Goal: Task Accomplishment & Management: Complete application form

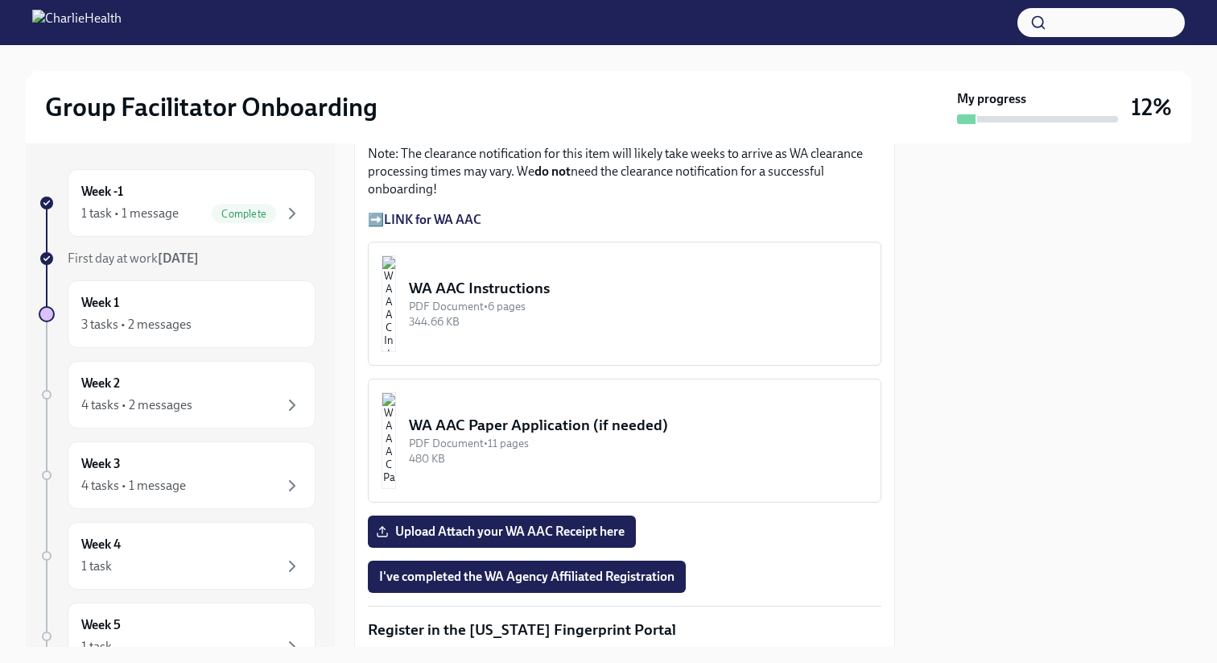
scroll to position [1398, 0]
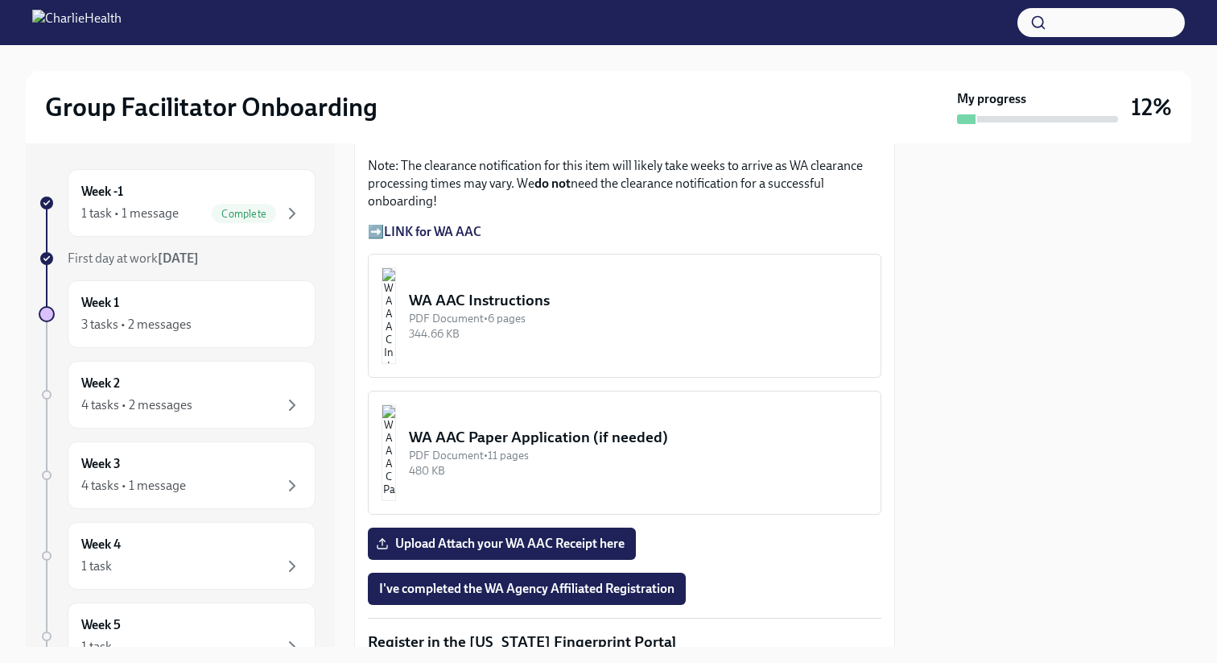
click at [412, 224] on strong "LINK for WA AAC" at bounding box center [432, 231] width 97 height 15
click at [467, 302] on button "WA AAC Instructions PDF Document • 6 pages 344.66 KB" at bounding box center [625, 316] width 514 height 124
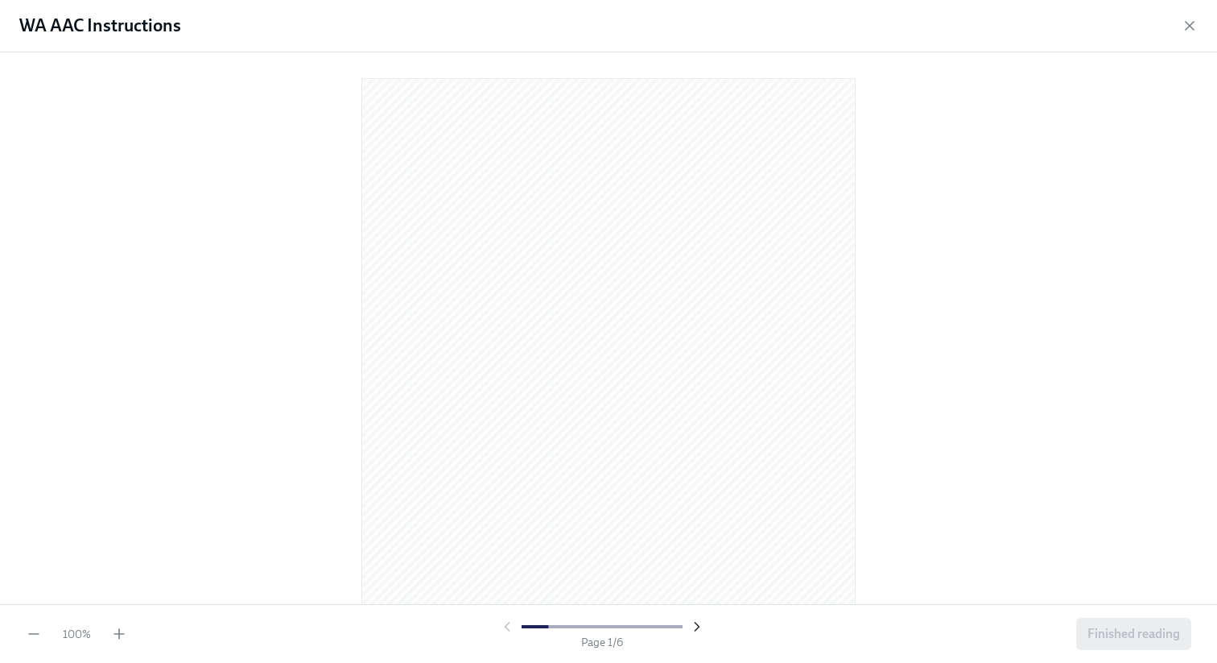
click at [696, 567] on icon "button" at bounding box center [697, 626] width 4 height 8
click at [698, 567] on icon "button" at bounding box center [697, 626] width 4 height 8
click at [696, 567] on icon "button" at bounding box center [697, 626] width 4 height 8
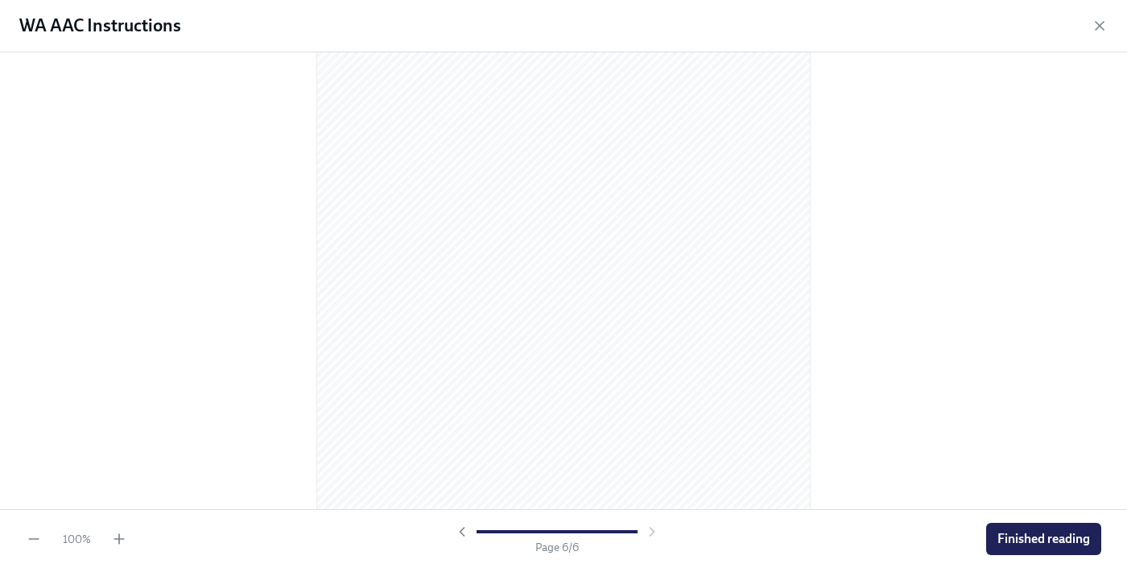
scroll to position [3469, 0]
click at [1034, 544] on span "Finished reading" at bounding box center [1043, 539] width 93 height 16
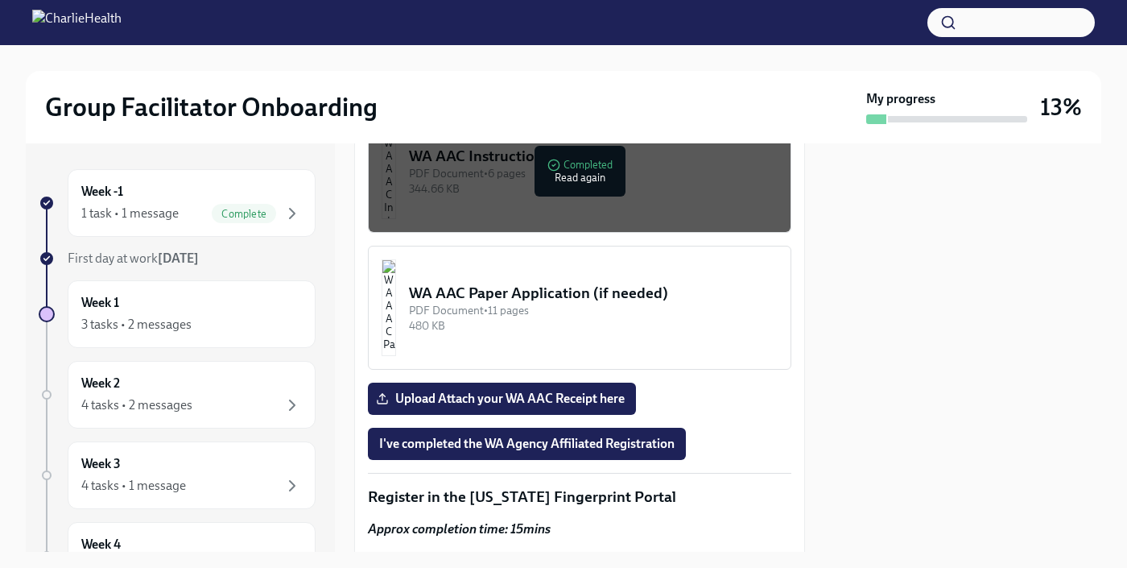
scroll to position [1629, 0]
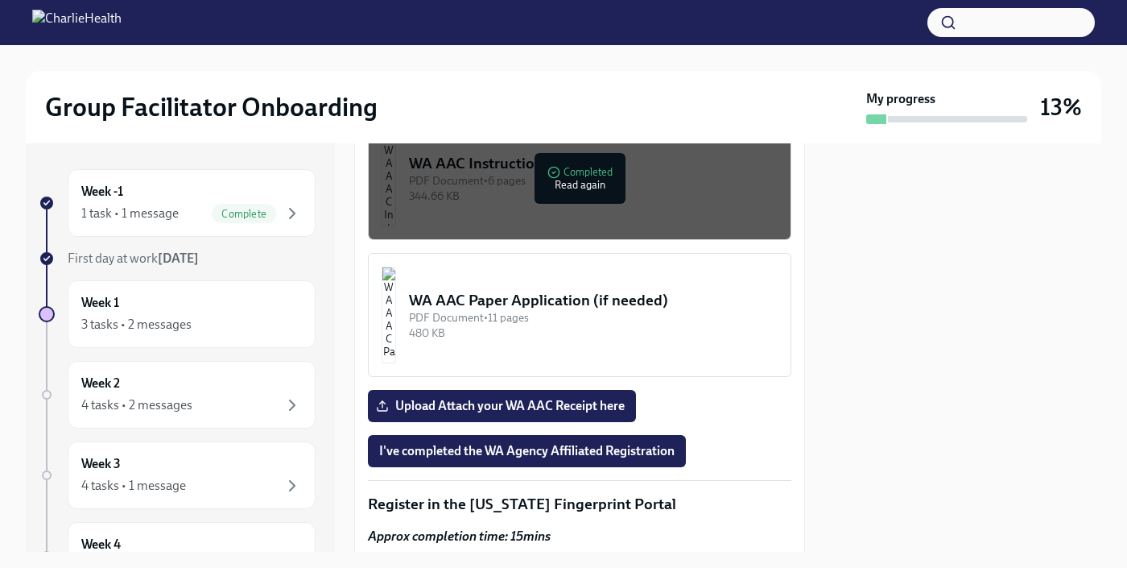
click at [591, 310] on div "PDF Document • 11 pages" at bounding box center [593, 317] width 369 height 15
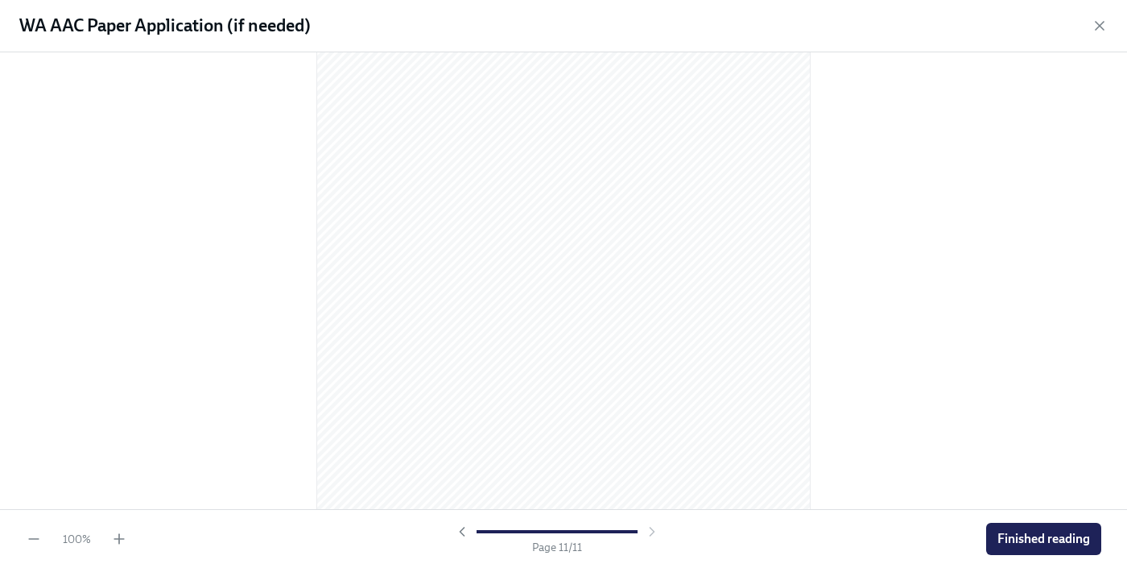
scroll to position [6729, 0]
click at [1023, 538] on span "Finished reading" at bounding box center [1043, 539] width 93 height 16
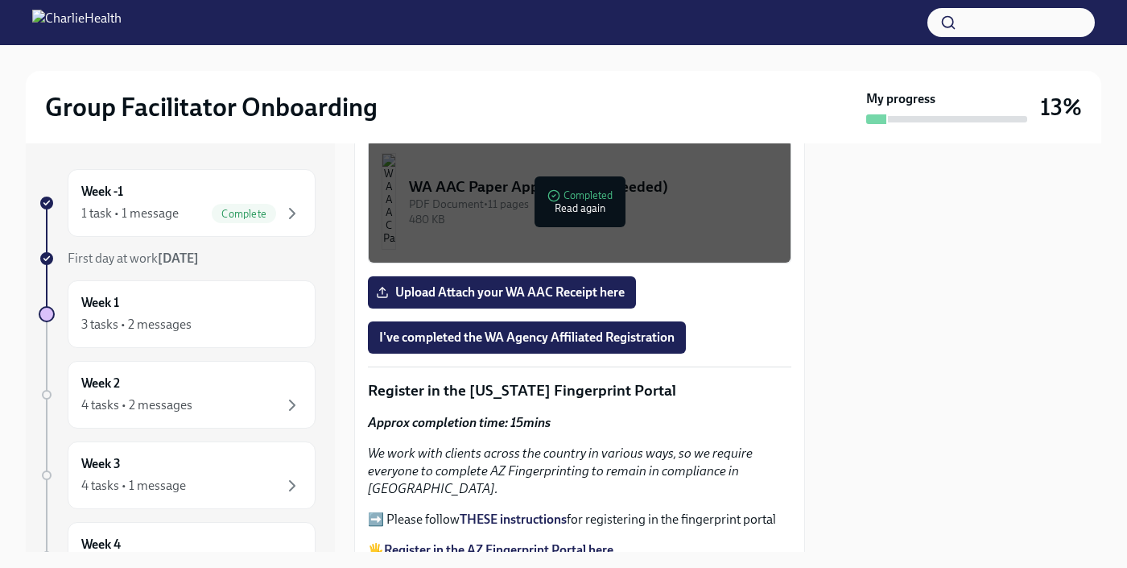
scroll to position [1755, 0]
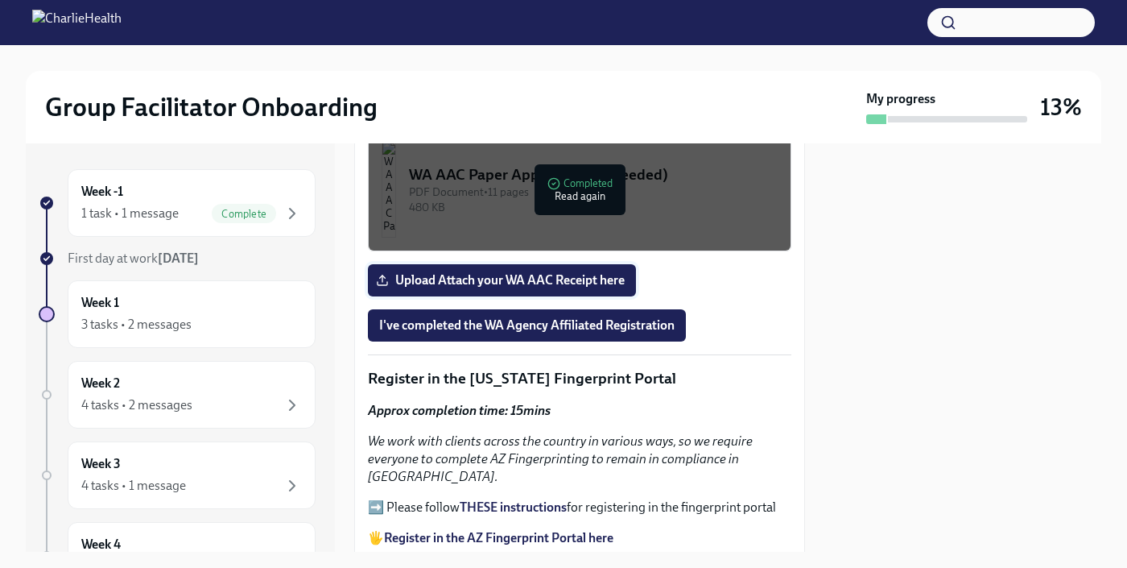
click at [605, 272] on span "Upload Attach your WA AAC Receipt here" at bounding box center [502, 280] width 246 height 16
click at [0, 0] on input "Upload Attach your WA AAC Receipt here" at bounding box center [0, 0] width 0 height 0
click at [489, 317] on span "I've completed the WA Agency Affiliated Registration" at bounding box center [526, 325] width 295 height 16
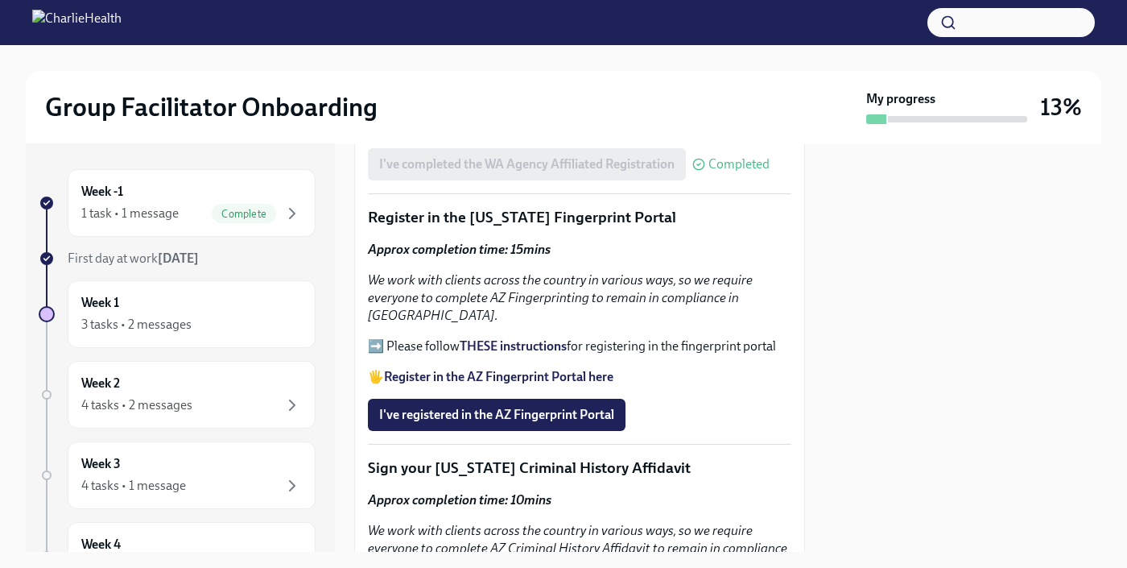
scroll to position [1912, 0]
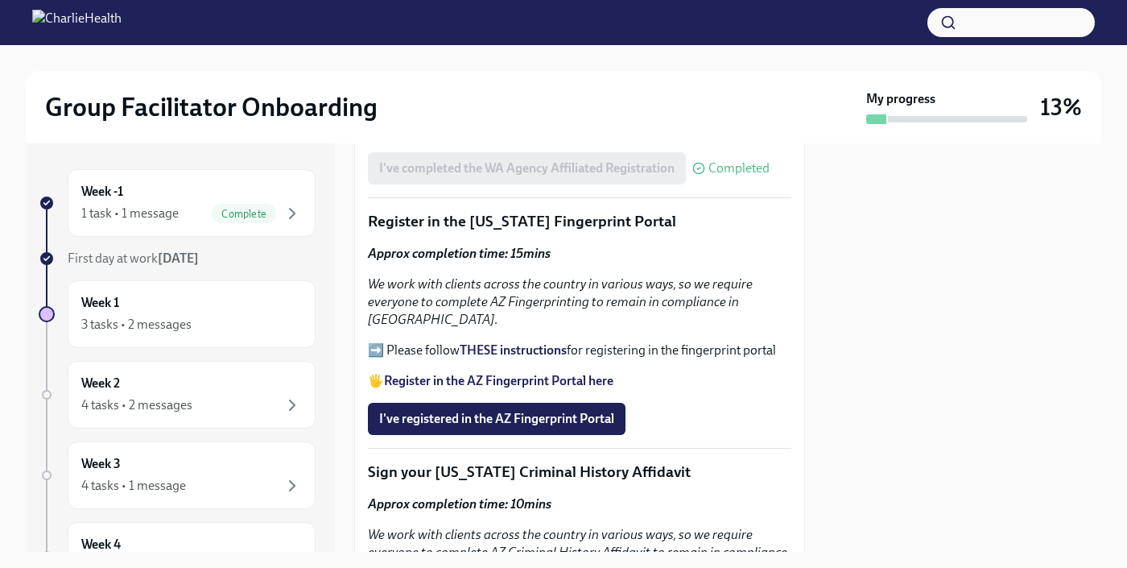
click at [502, 342] on strong "THESE instructions" at bounding box center [513, 349] width 107 height 15
click at [591, 411] on span "I've registered in the AZ Fingerprint Portal" at bounding box center [496, 419] width 235 height 16
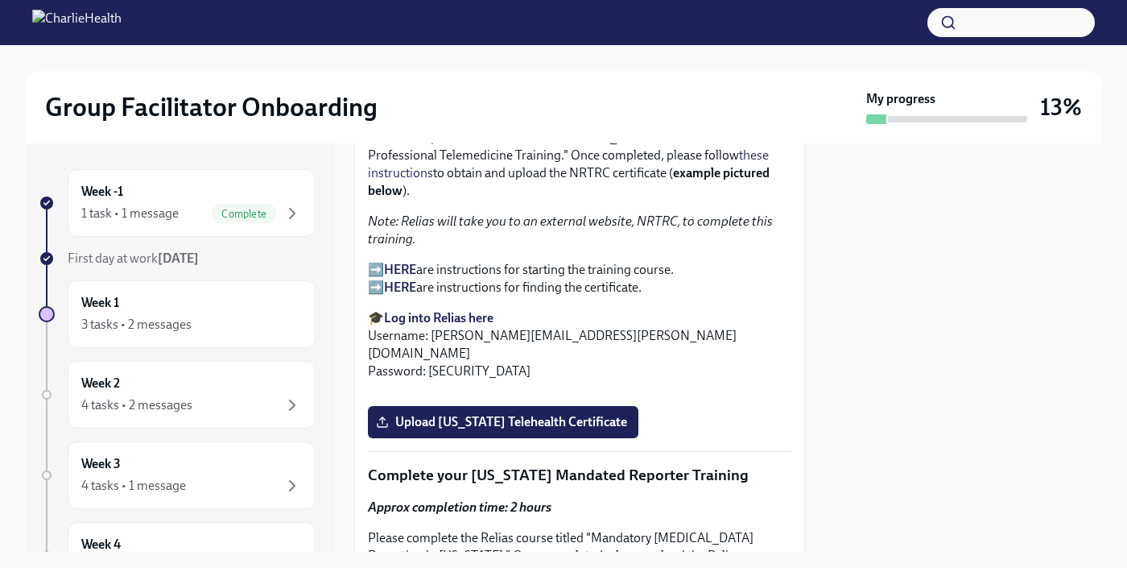
scroll to position [2567, 0]
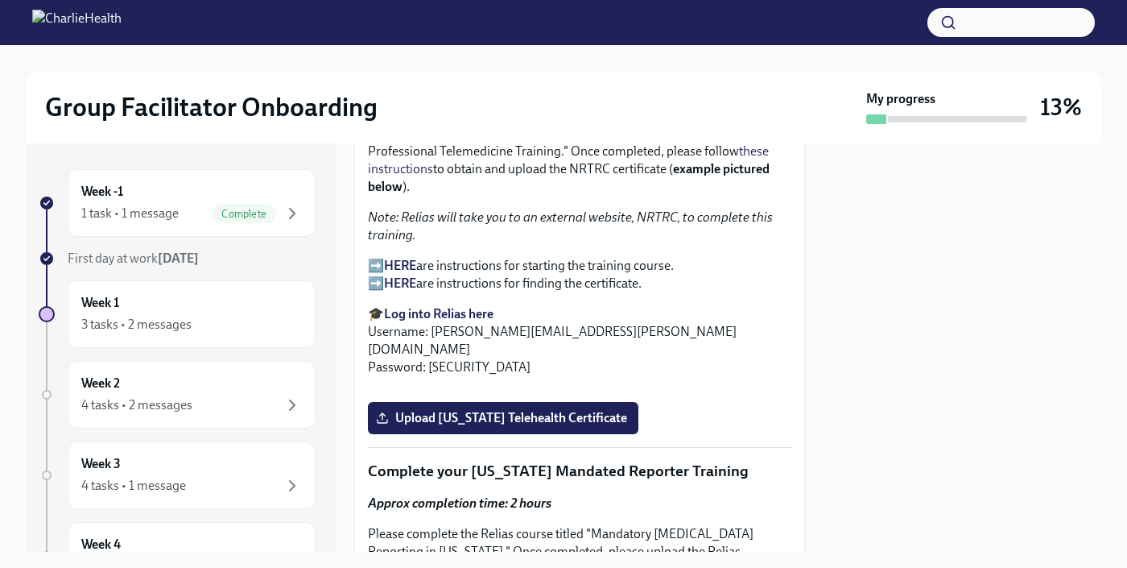
click at [403, 258] on strong "HERE" at bounding box center [400, 265] width 32 height 15
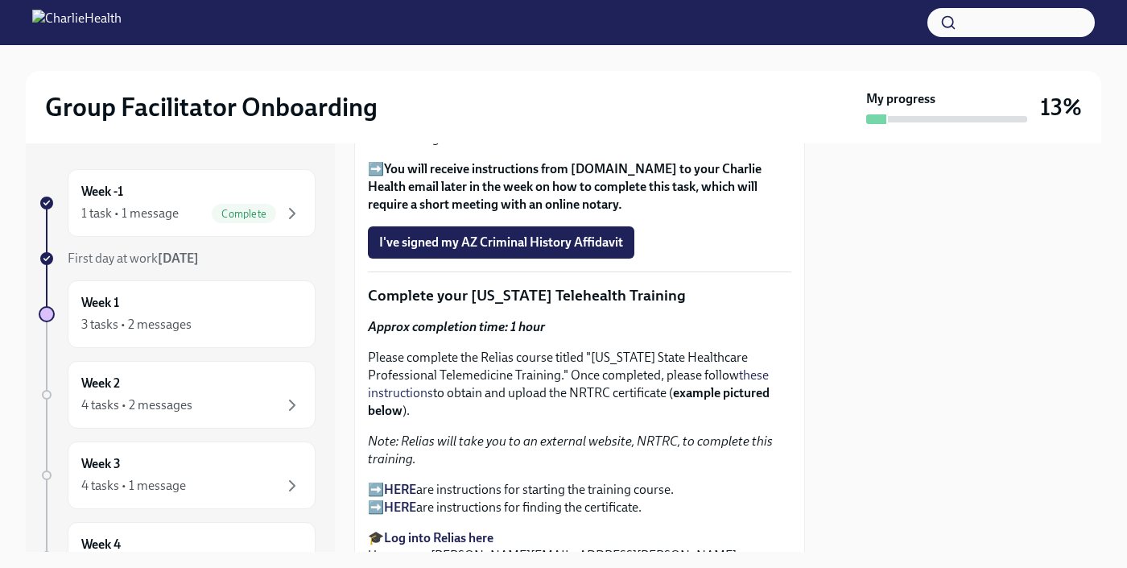
scroll to position [2371, 0]
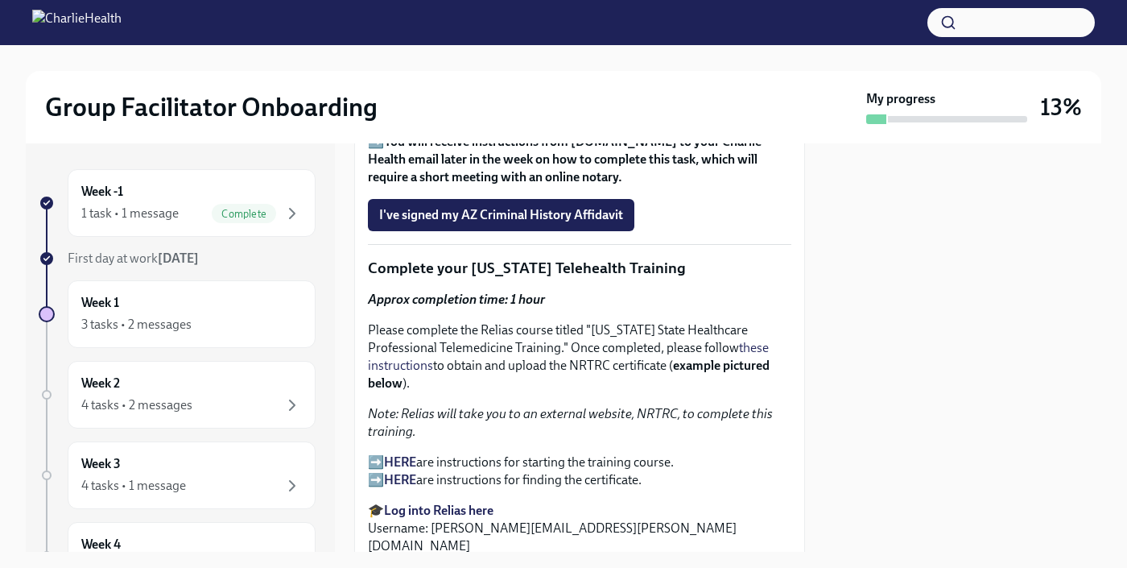
click at [405, 472] on strong "HERE" at bounding box center [400, 479] width 32 height 15
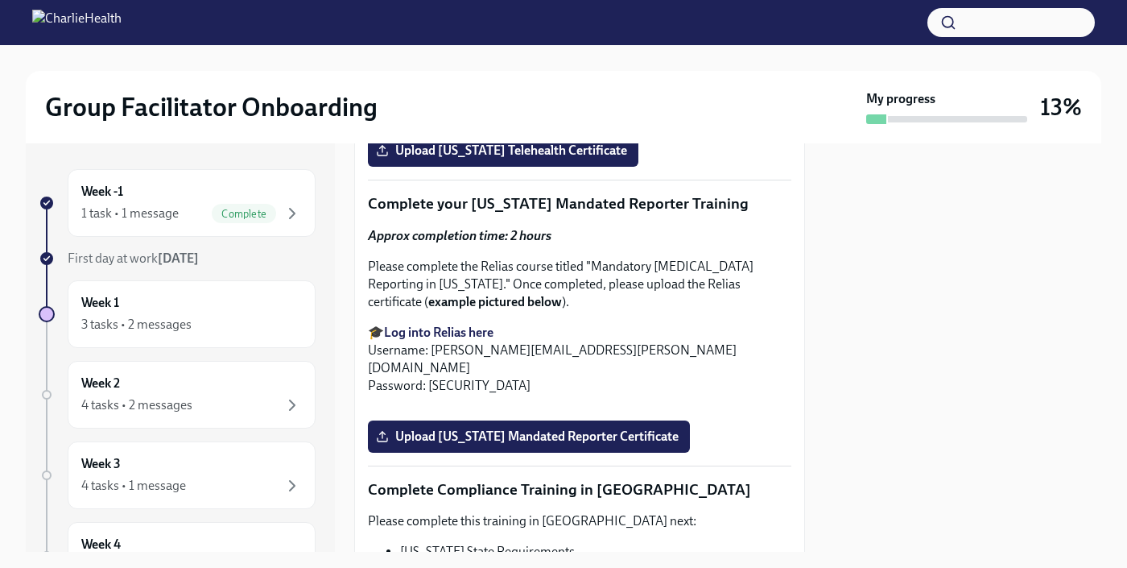
scroll to position [2842, 0]
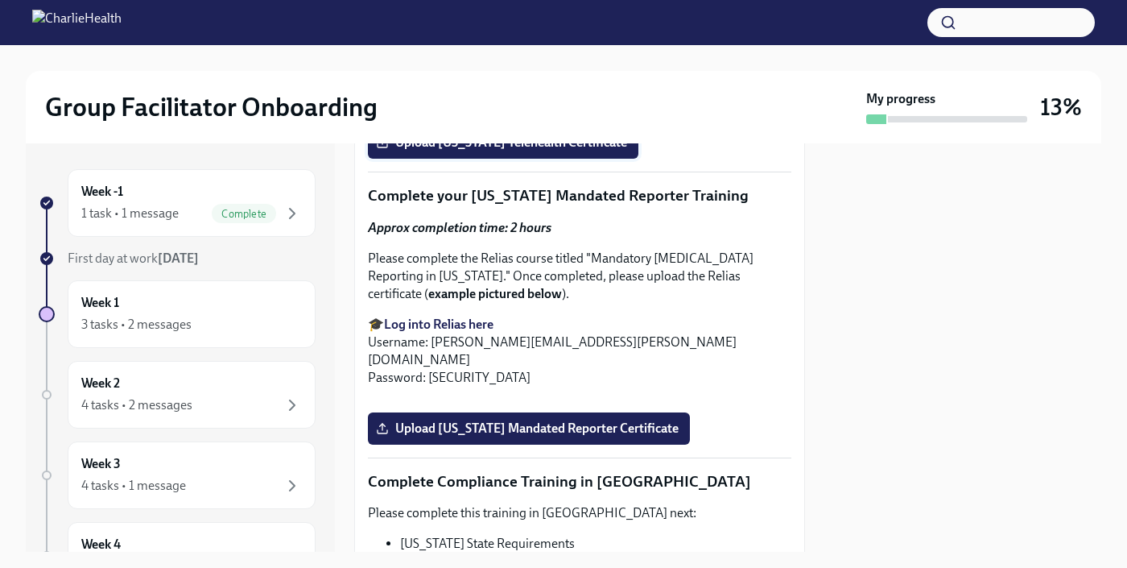
click at [564, 151] on span "Upload [US_STATE] Telehealth Certificate" at bounding box center [503, 142] width 248 height 16
click at [0, 0] on input "Upload [US_STATE] Telehealth Certificate" at bounding box center [0, 0] width 0 height 0
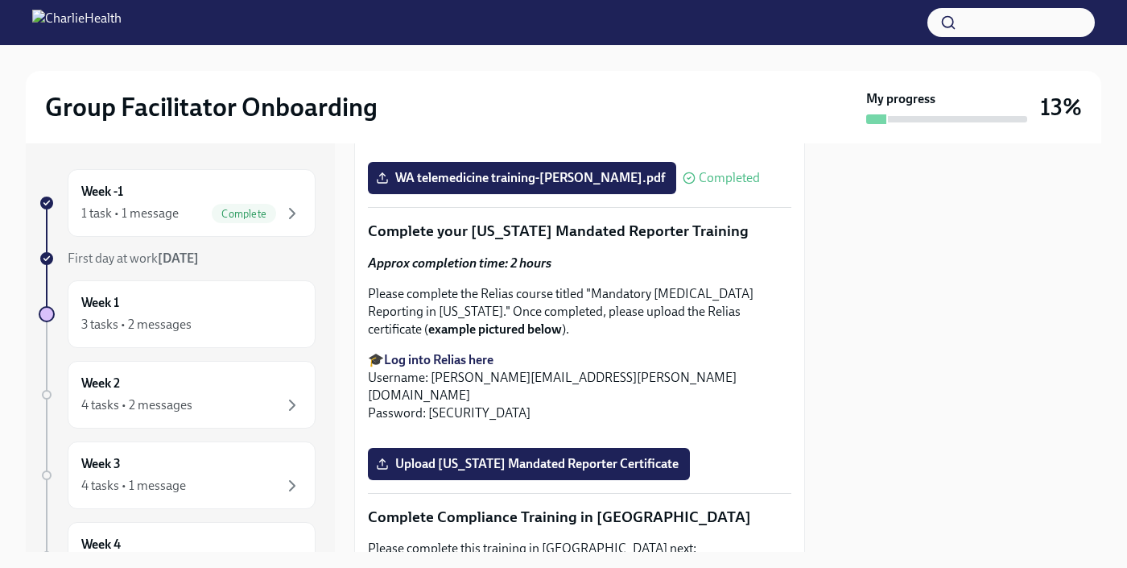
scroll to position [2826, 0]
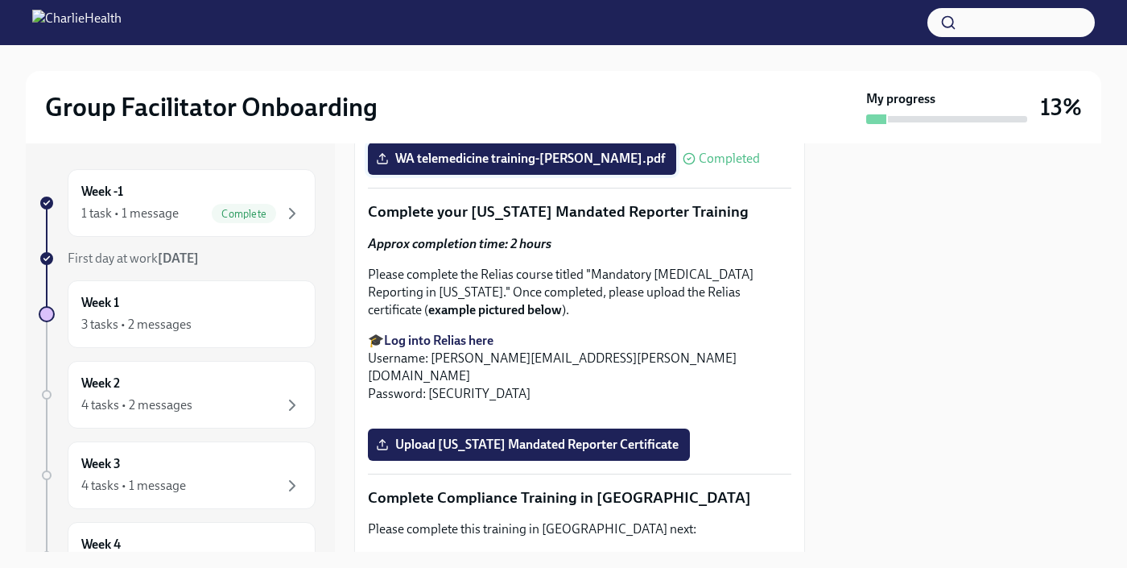
click at [427, 167] on span "WA telemedicine training-[PERSON_NAME].pdf" at bounding box center [522, 159] width 286 height 16
click at [0, 0] on input "WA telemedicine training-[PERSON_NAME].pdf" at bounding box center [0, 0] width 0 height 0
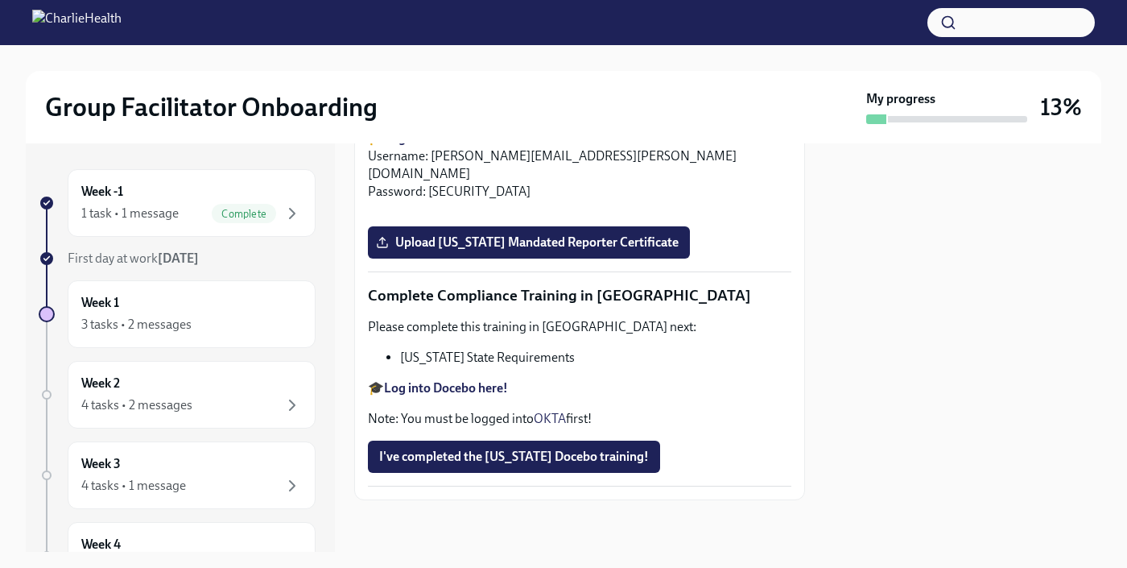
scroll to position [3321, 0]
click at [660, 250] on span "Upload [US_STATE] Mandated Reporter Certificate" at bounding box center [528, 242] width 299 height 16
click at [0, 0] on input "Upload [US_STATE] Mandated Reporter Certificate" at bounding box center [0, 0] width 0 height 0
click at [630, 461] on span "I've completed the [US_STATE] Docebo training!" at bounding box center [514, 456] width 270 height 16
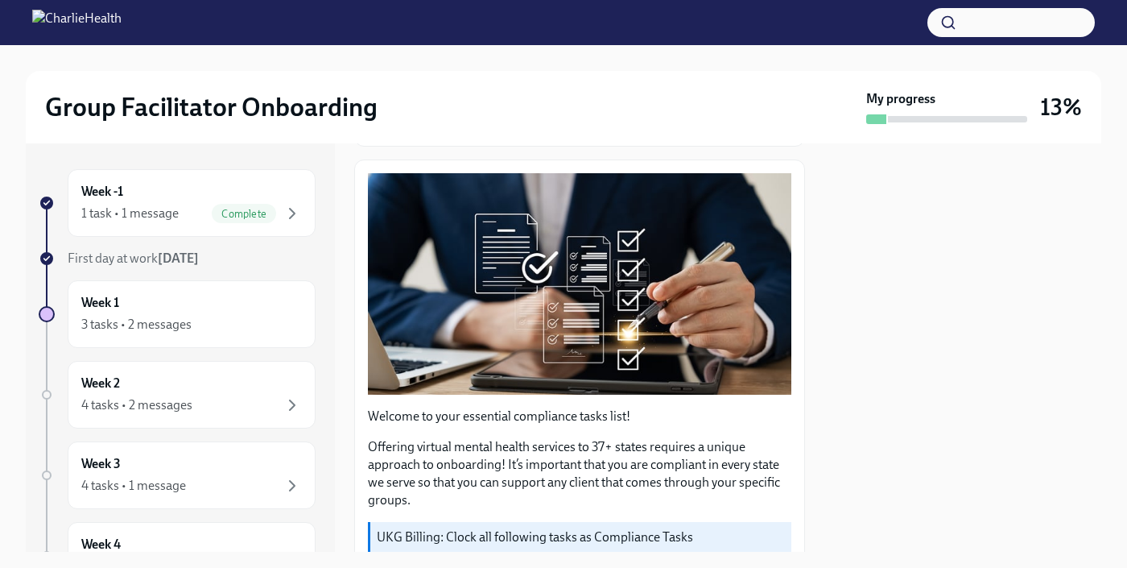
scroll to position [0, 0]
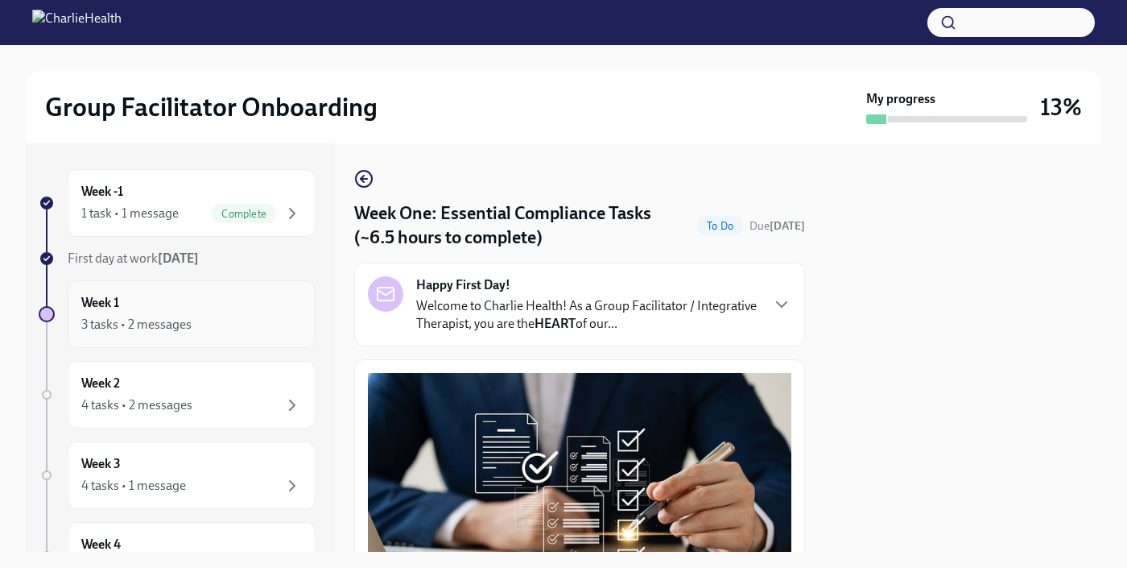
click at [113, 303] on h6 "Week 1" at bounding box center [100, 303] width 38 height 18
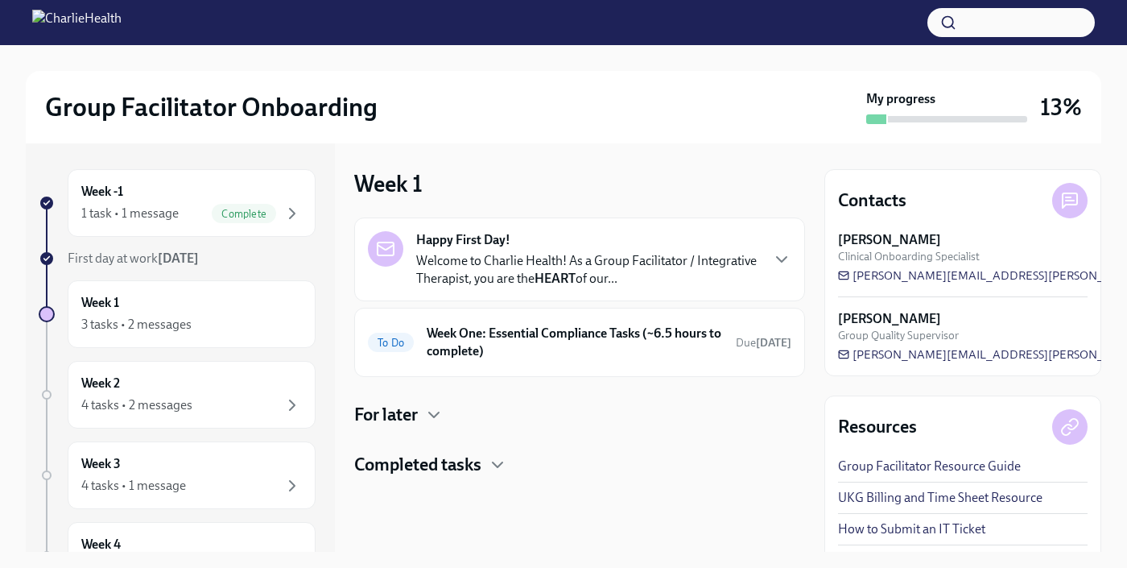
click at [449, 464] on h4 "Completed tasks" at bounding box center [417, 464] width 127 height 24
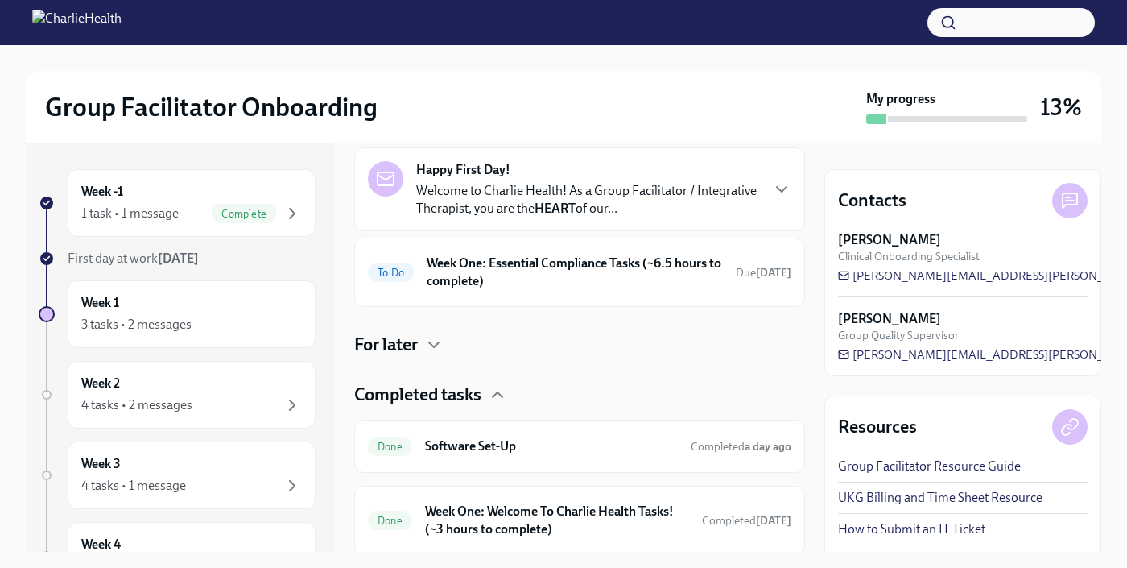
scroll to position [125, 0]
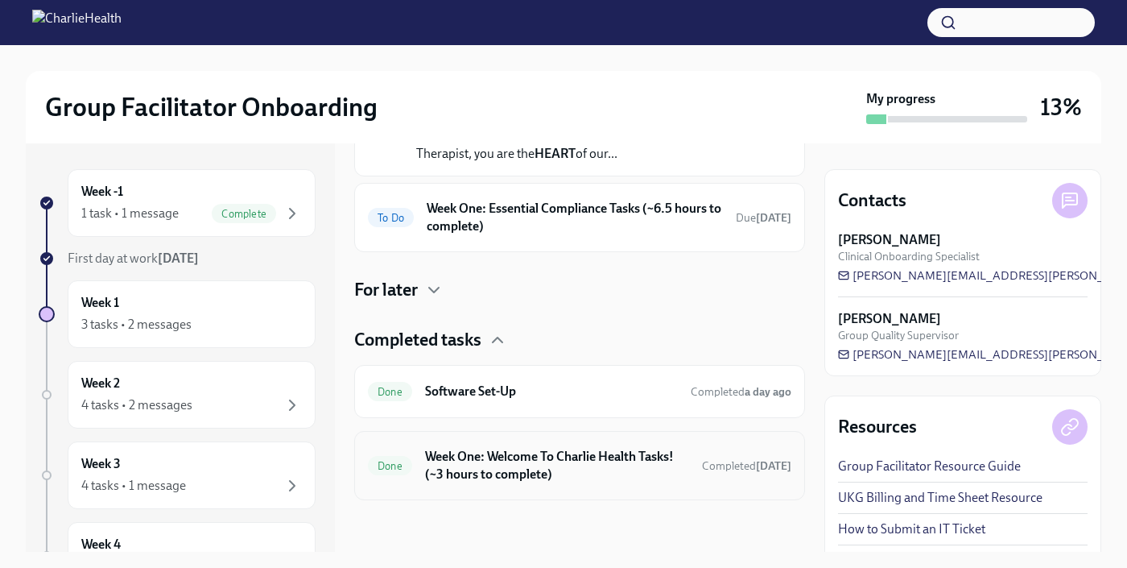
click at [658, 456] on h6 "Week One: Welcome To Charlie Health Tasks! (~3 hours to complete)" at bounding box center [557, 465] width 264 height 35
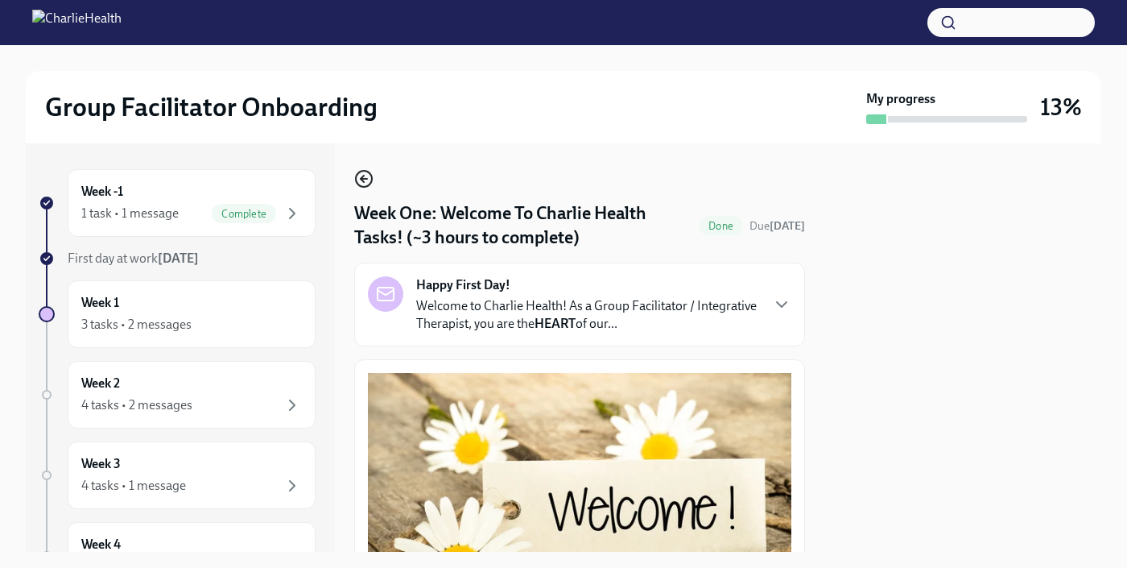
click at [370, 181] on icon "button" at bounding box center [363, 178] width 19 height 19
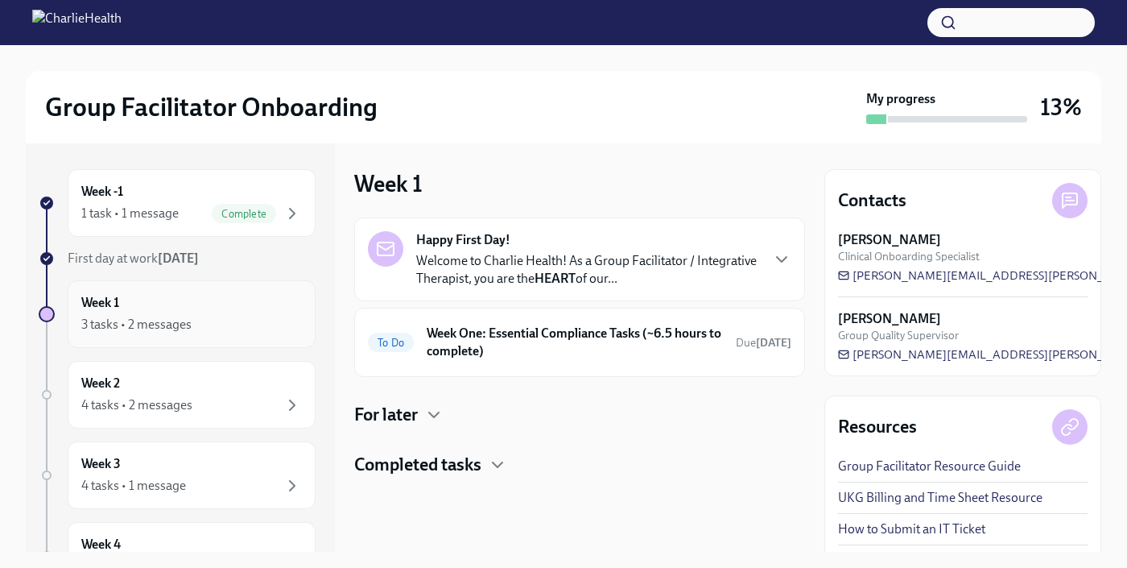
click at [219, 304] on div "Week 1 3 tasks • 2 messages" at bounding box center [191, 314] width 221 height 40
click at [485, 349] on h6 "Week One: Essential Compliance Tasks (~6.5 hours to complete)" at bounding box center [575, 341] width 296 height 35
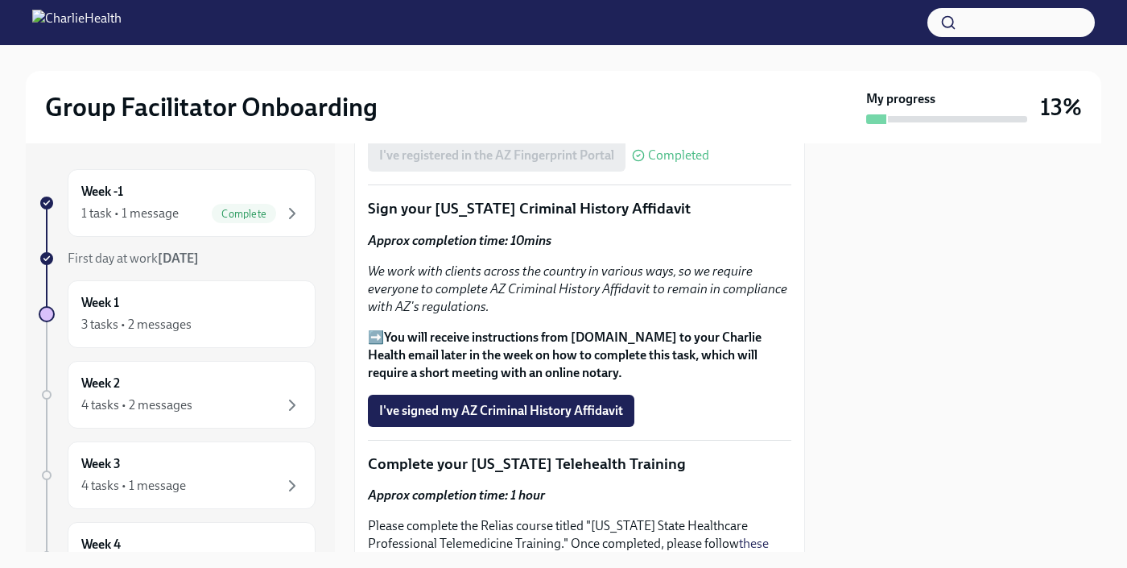
scroll to position [2096, 0]
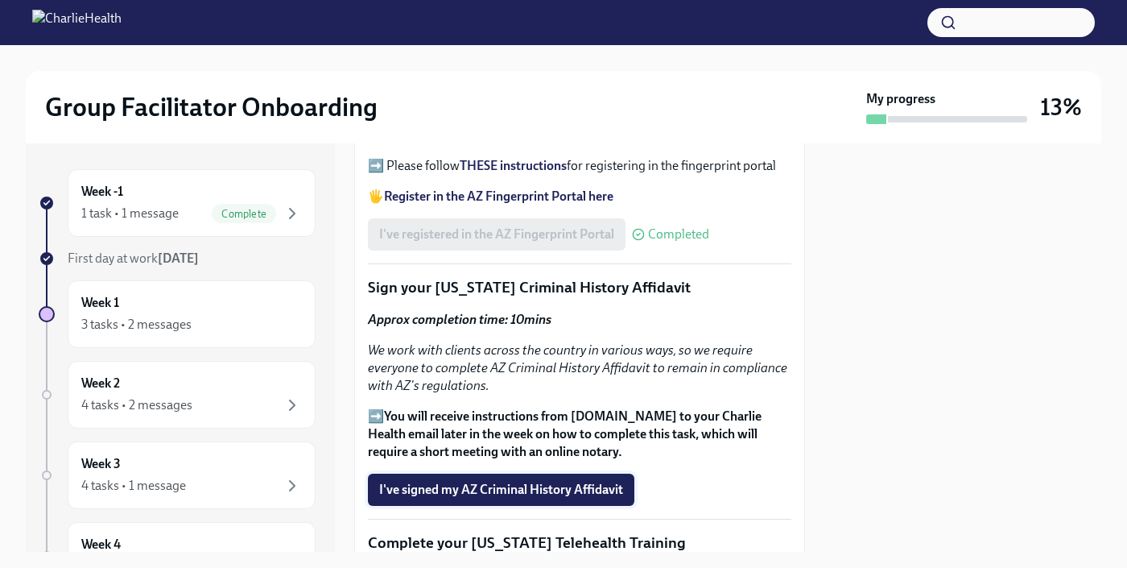
click at [594, 481] on span "I've signed my AZ Criminal History Affidavit" at bounding box center [501, 489] width 244 height 16
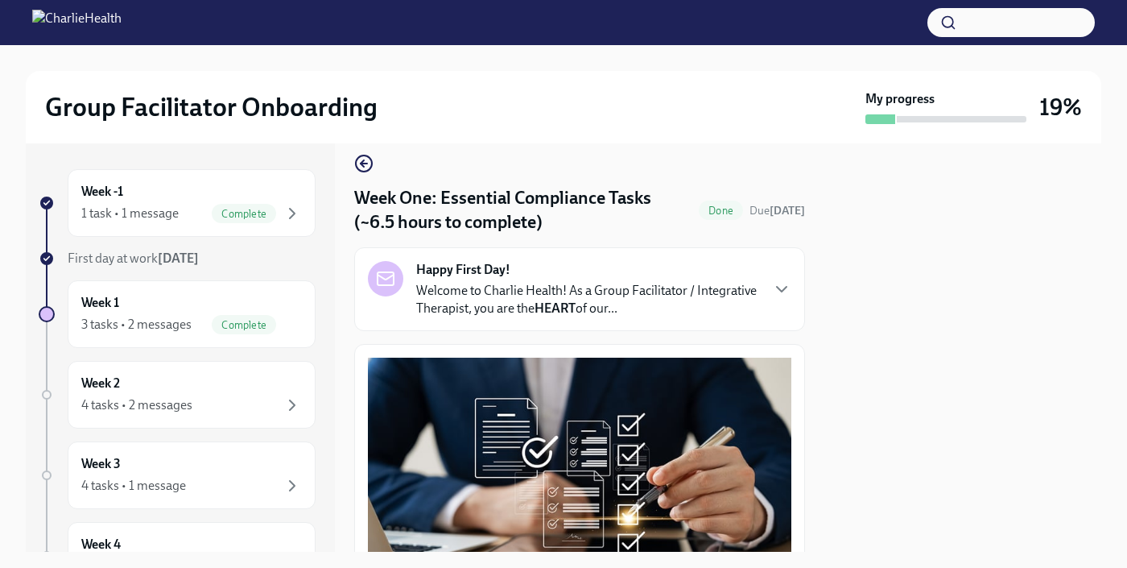
scroll to position [0, 0]
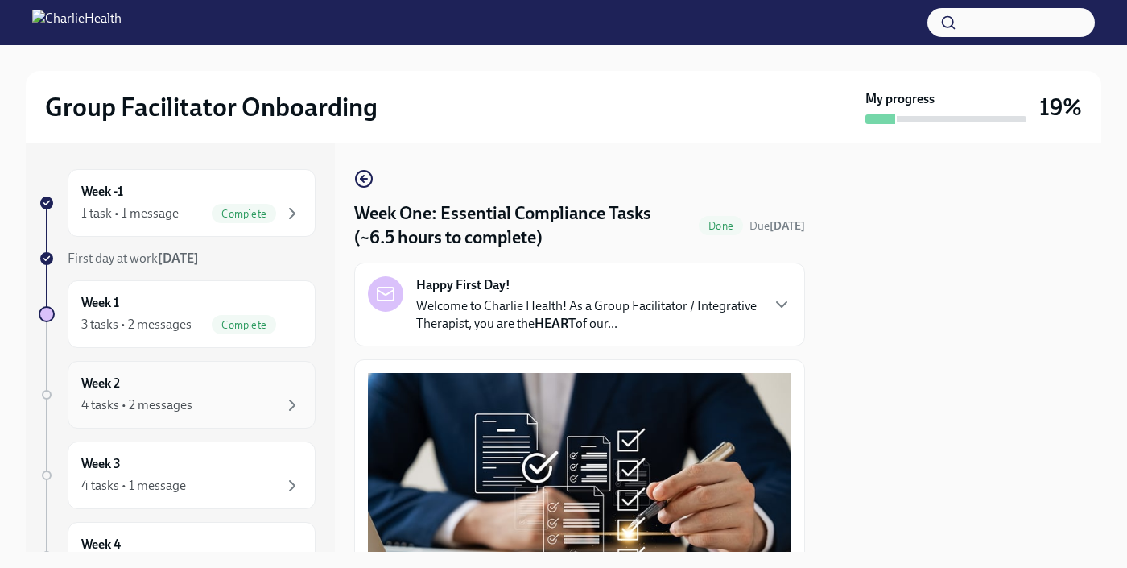
click at [213, 384] on div "Week 2 4 tasks • 2 messages" at bounding box center [191, 394] width 221 height 40
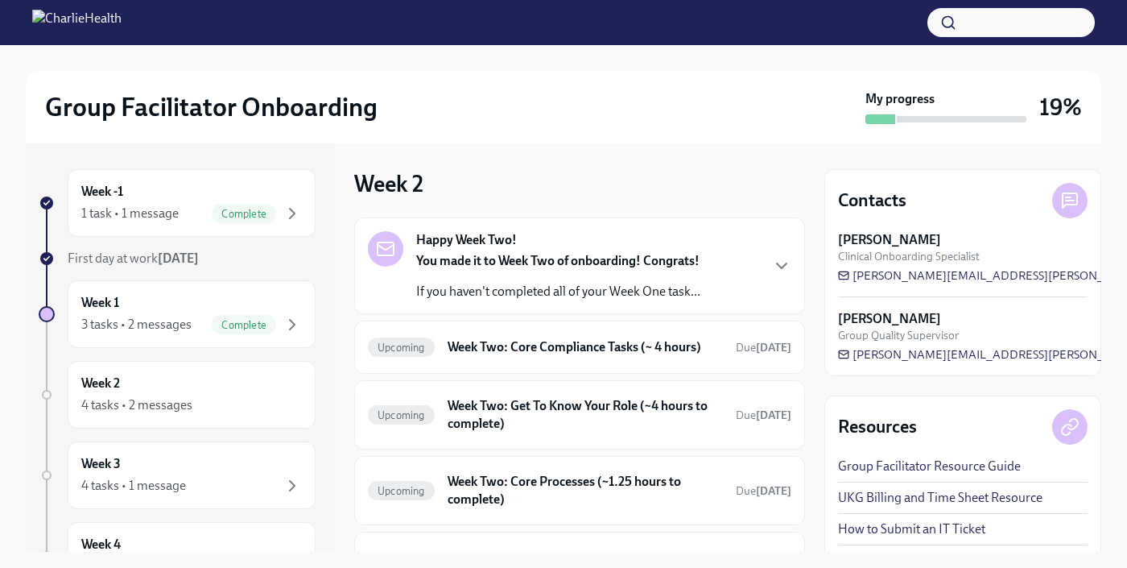
click at [654, 243] on div "Happy Week Two! You made it to Week Two of onboarding! Congrats! If you haven't…" at bounding box center [558, 265] width 284 height 69
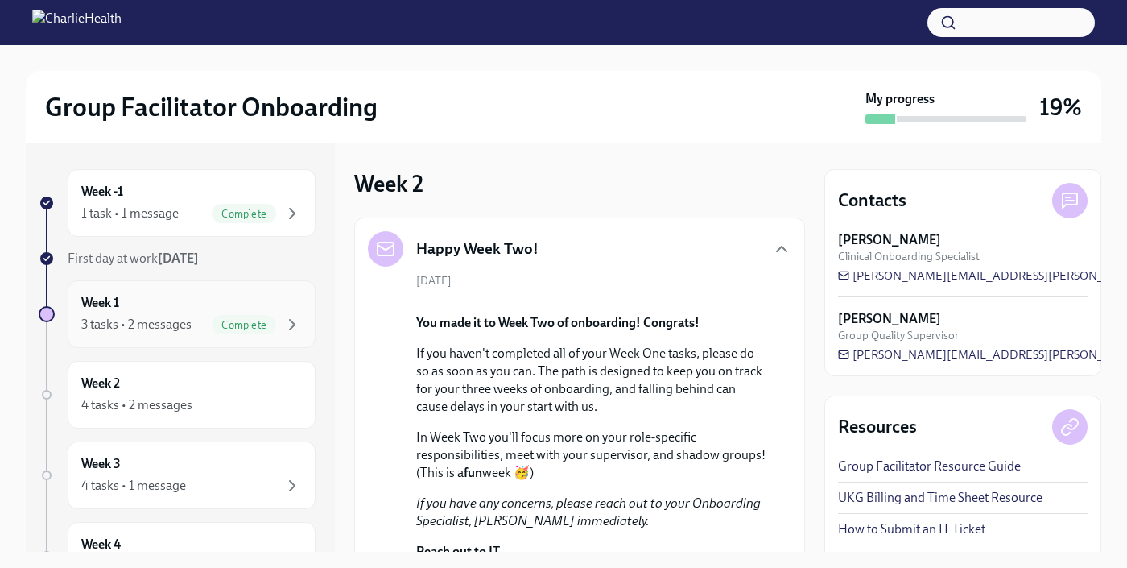
click at [254, 309] on div "Week 1 3 tasks • 2 messages Complete" at bounding box center [191, 314] width 221 height 40
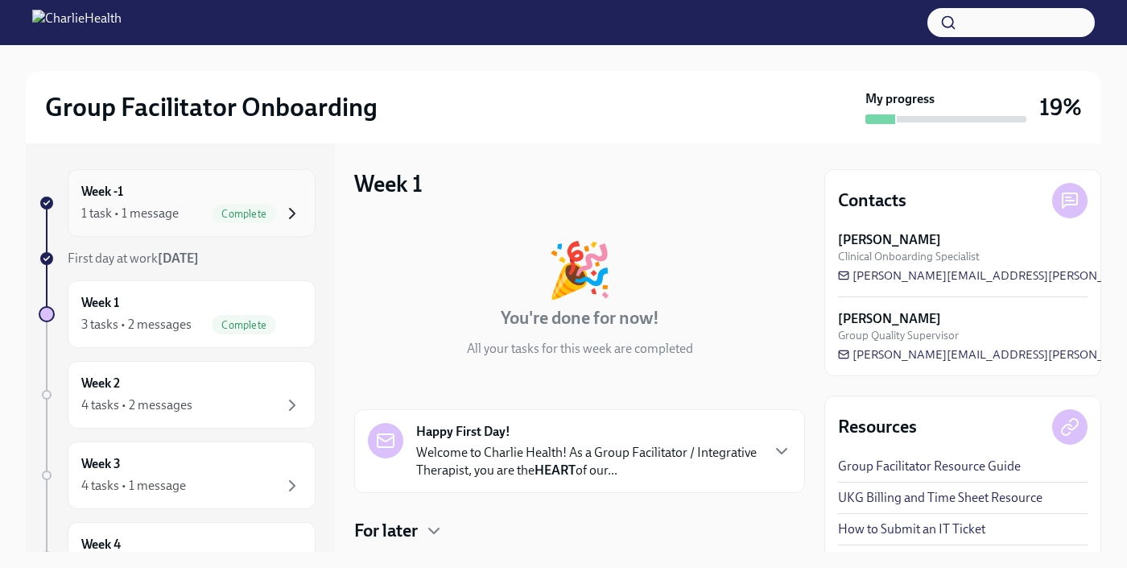
click at [283, 208] on icon "button" at bounding box center [292, 213] width 19 height 19
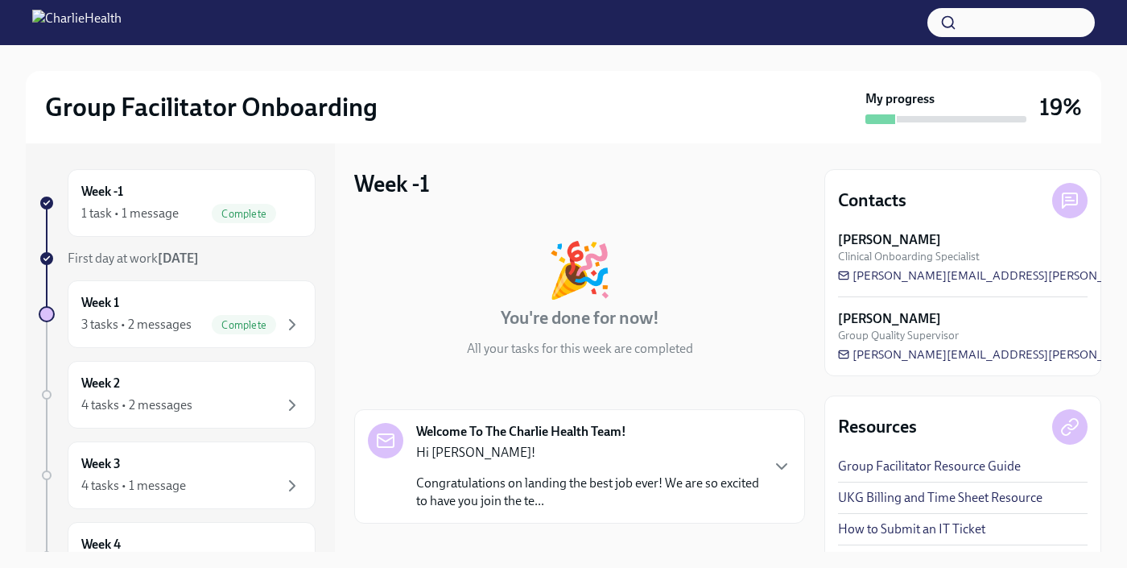
click at [186, 257] on strong "[DATE]" at bounding box center [178, 257] width 41 height 15
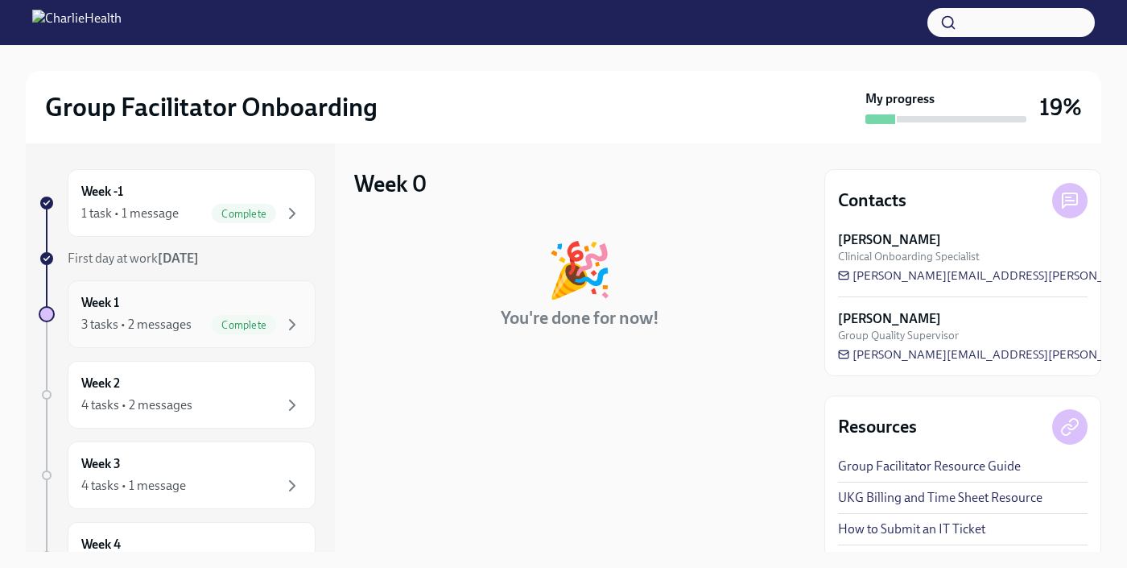
click at [137, 296] on div "Week 1 3 tasks • 2 messages Complete" at bounding box center [191, 314] width 221 height 40
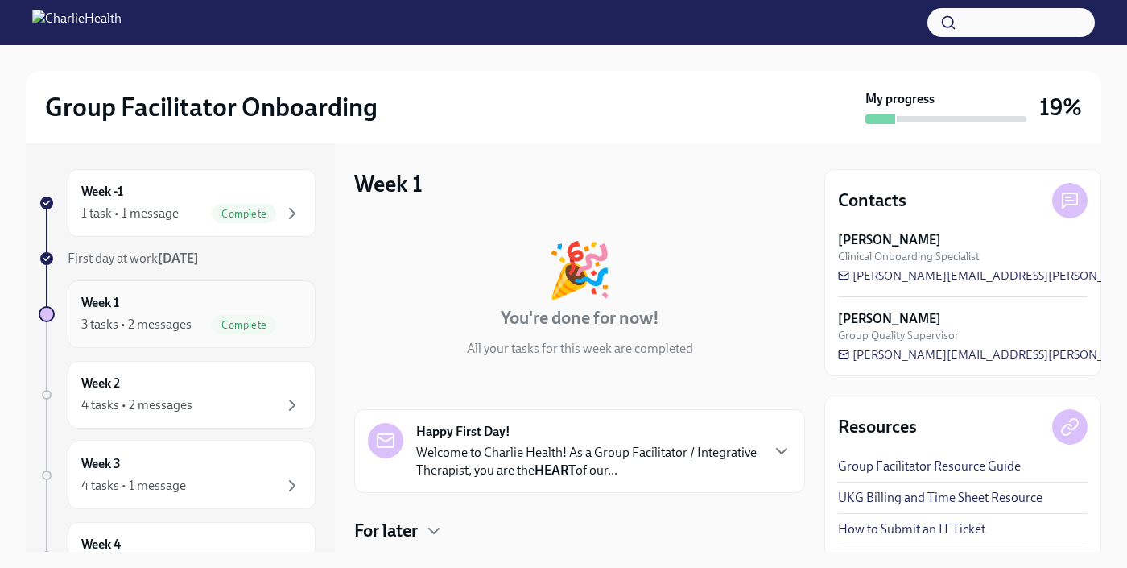
click at [184, 300] on div "Week 1 3 tasks • 2 messages Complete" at bounding box center [191, 314] width 221 height 40
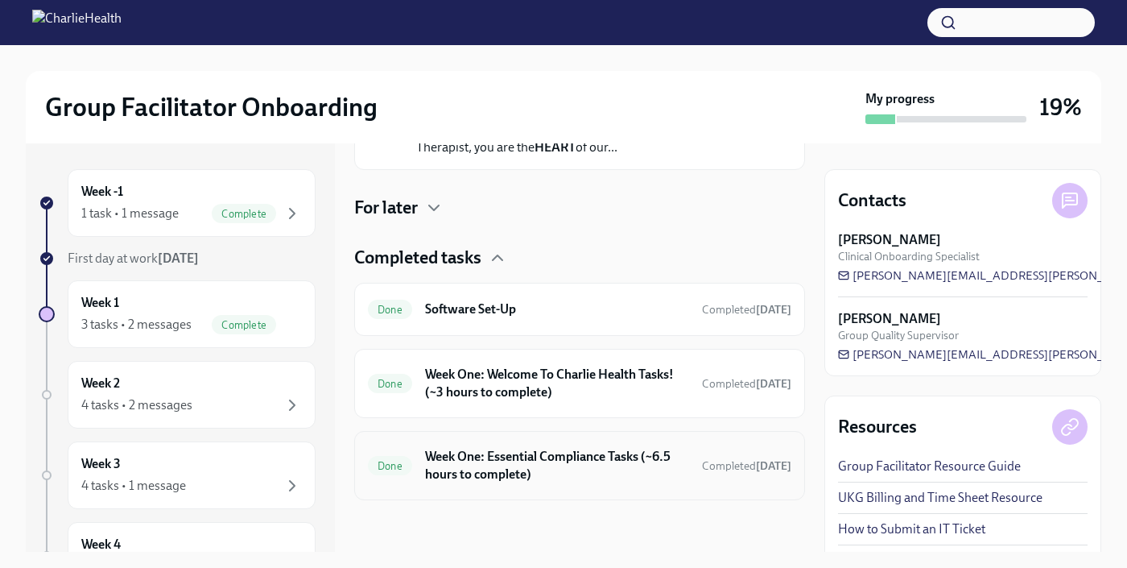
click at [663, 443] on div "Done Week One: Essential Compliance Tasks (~6.5 hours to complete) Completed [D…" at bounding box center [579, 465] width 451 height 69
click at [581, 463] on h6 "Week One: Essential Compliance Tasks (~6.5 hours to complete)" at bounding box center [557, 465] width 264 height 35
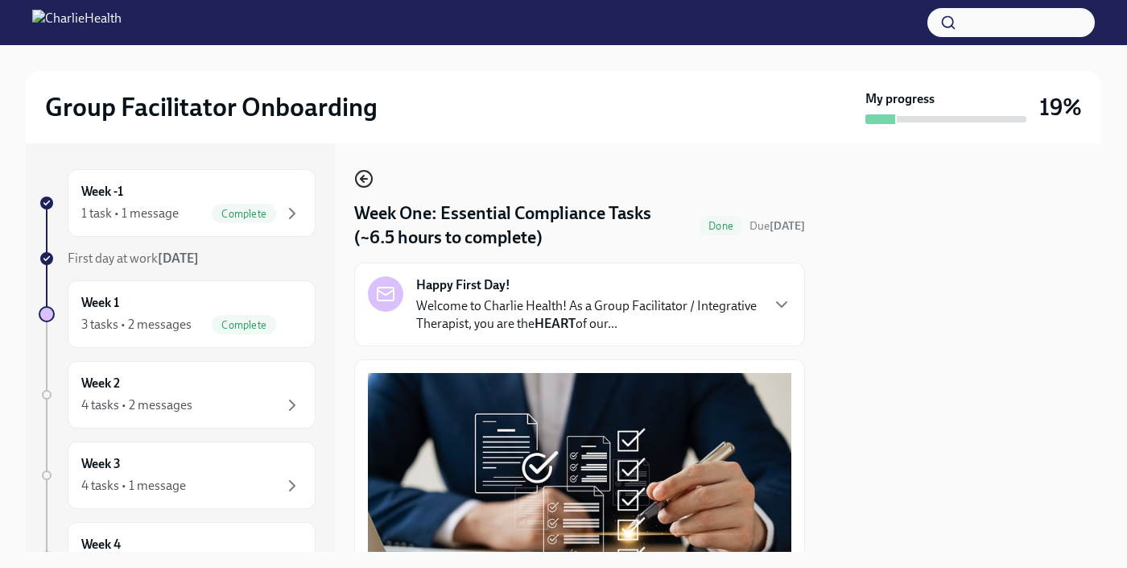
click at [365, 181] on icon "button" at bounding box center [363, 178] width 19 height 19
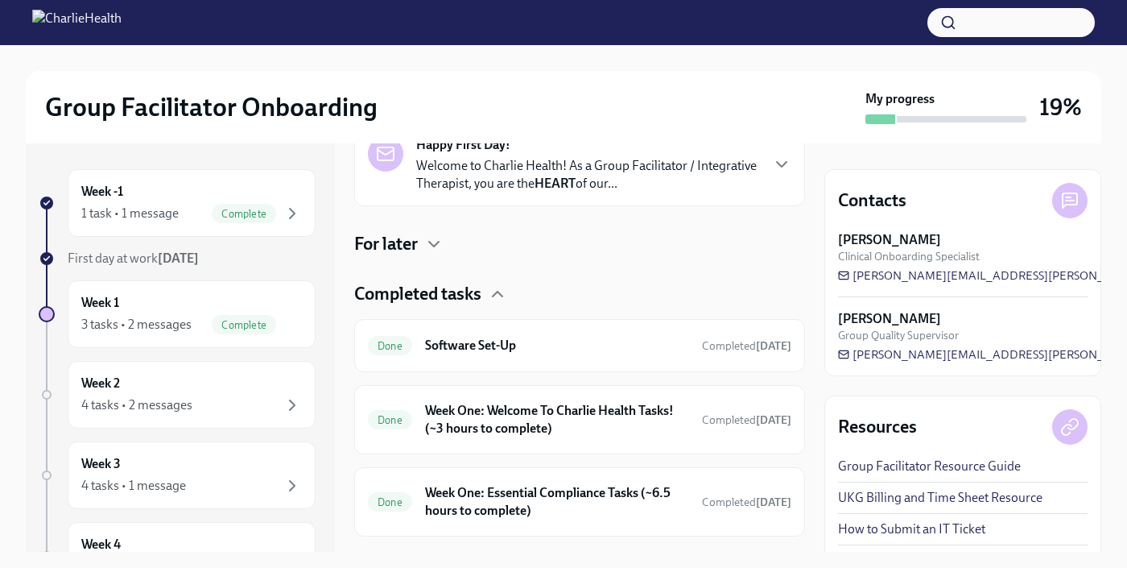
scroll to position [291, 0]
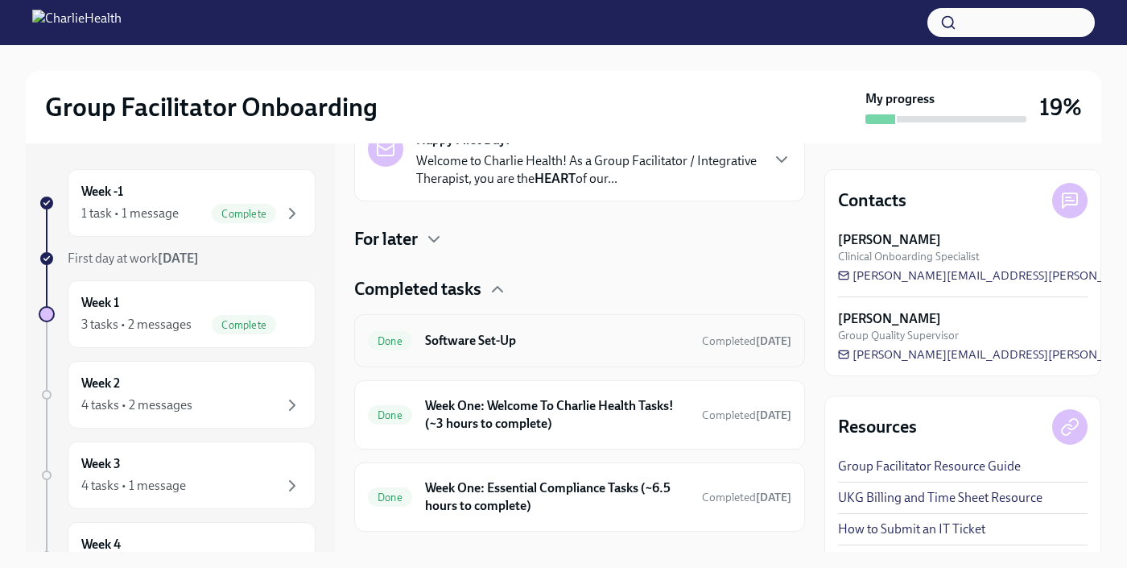
click at [658, 353] on div "Done Software Set-Up Completed [DATE]" at bounding box center [579, 340] width 451 height 53
click at [508, 332] on h6 "Software Set-Up" at bounding box center [557, 341] width 264 height 18
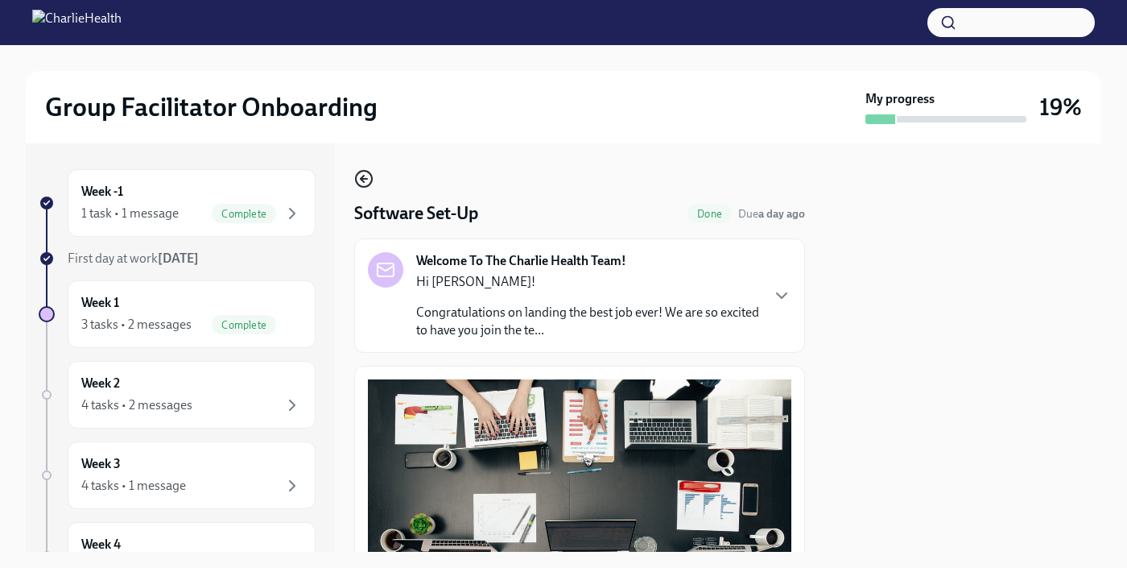
click at [361, 173] on icon "button" at bounding box center [363, 178] width 19 height 19
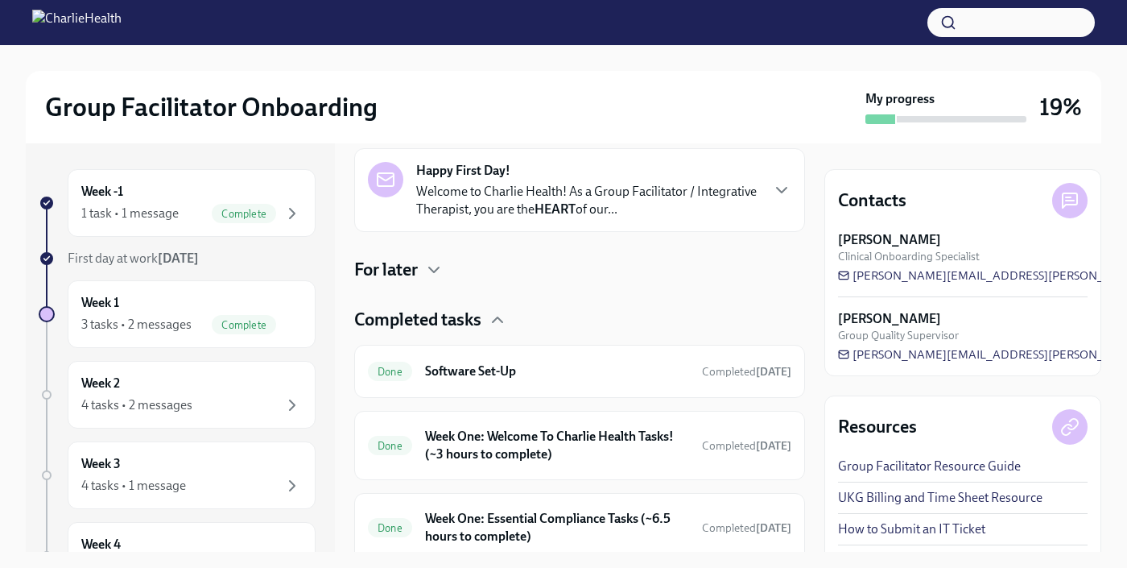
scroll to position [323, 0]
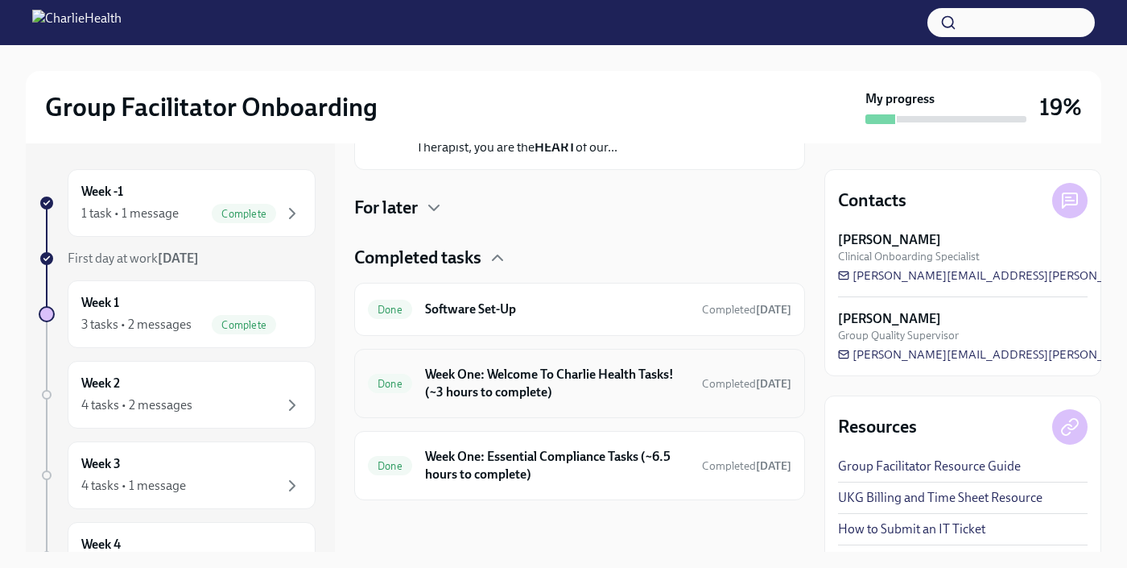
click at [654, 401] on div "Done Week One: Welcome To Charlie Health Tasks! (~3 hours to complete) Complete…" at bounding box center [579, 383] width 423 height 42
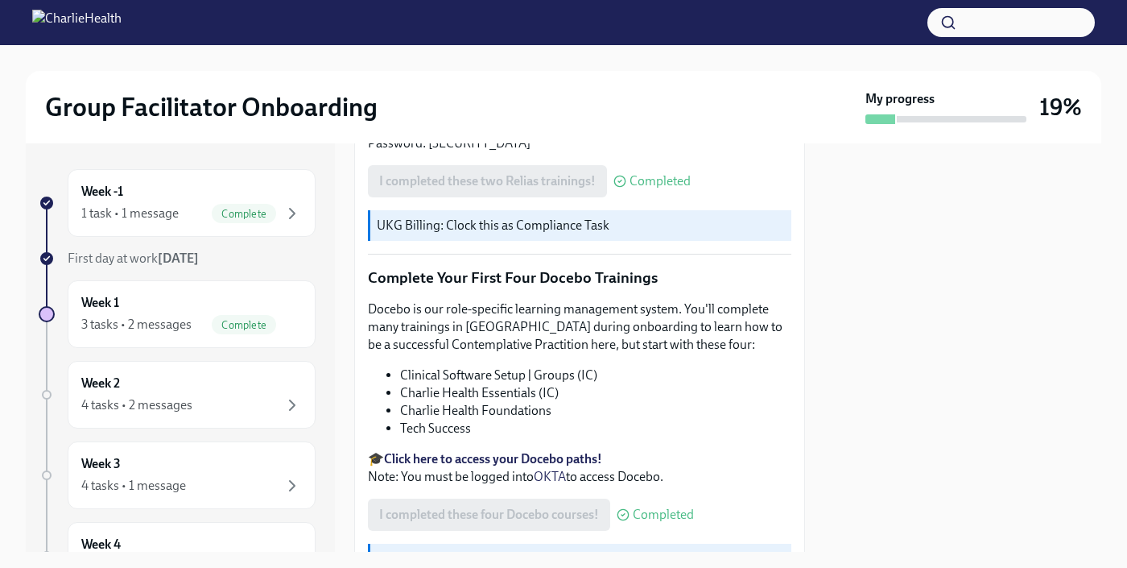
scroll to position [2058, 0]
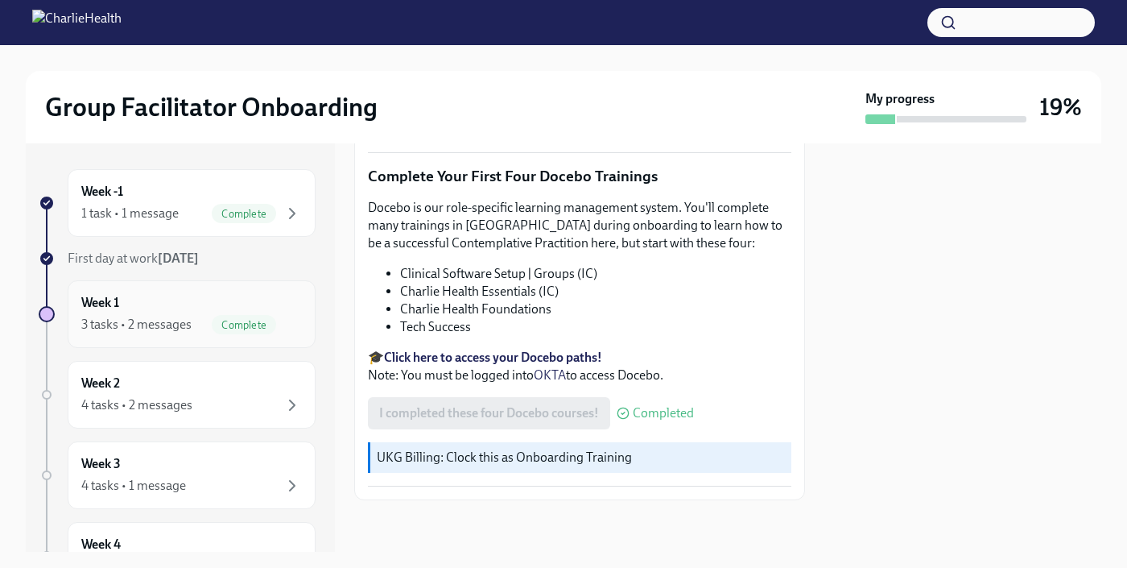
click at [177, 310] on div "Week 1 3 tasks • 2 messages Complete" at bounding box center [191, 314] width 221 height 40
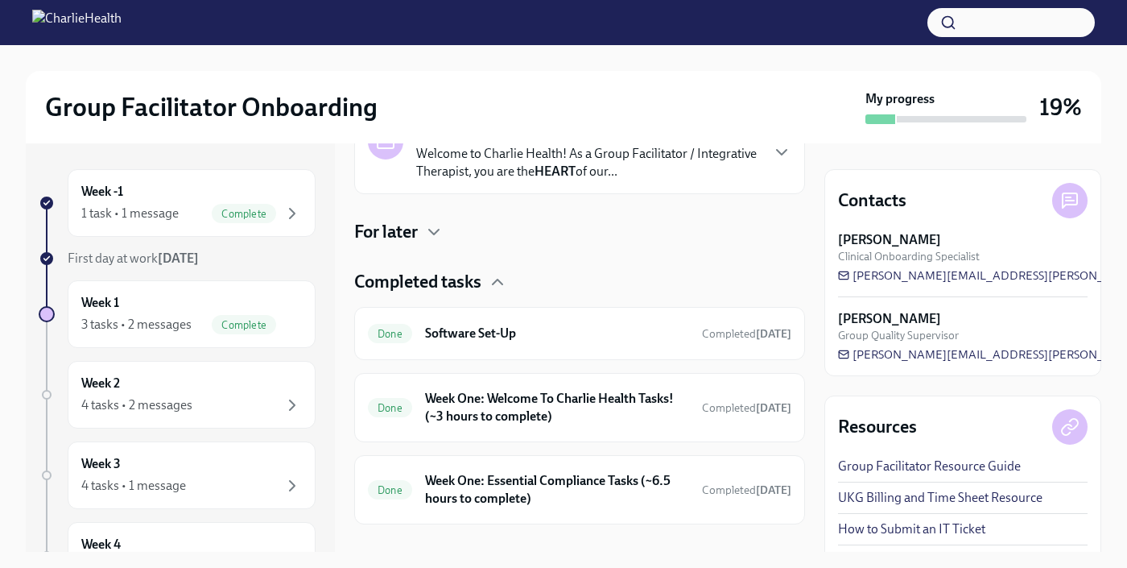
scroll to position [323, 0]
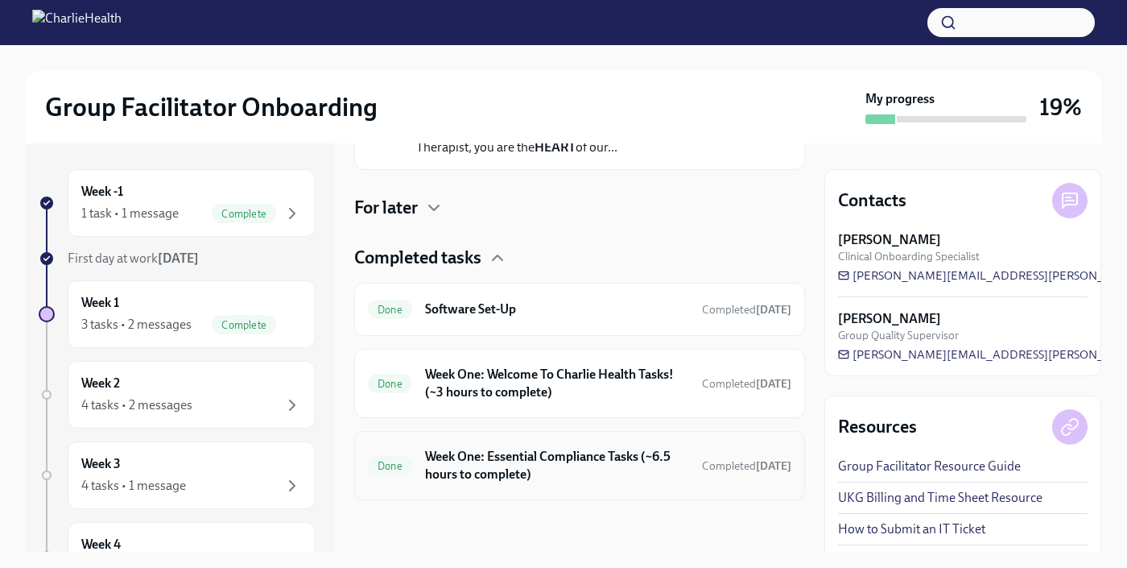
click at [616, 460] on h6 "Week One: Essential Compliance Tasks (~6.5 hours to complete)" at bounding box center [557, 465] width 264 height 35
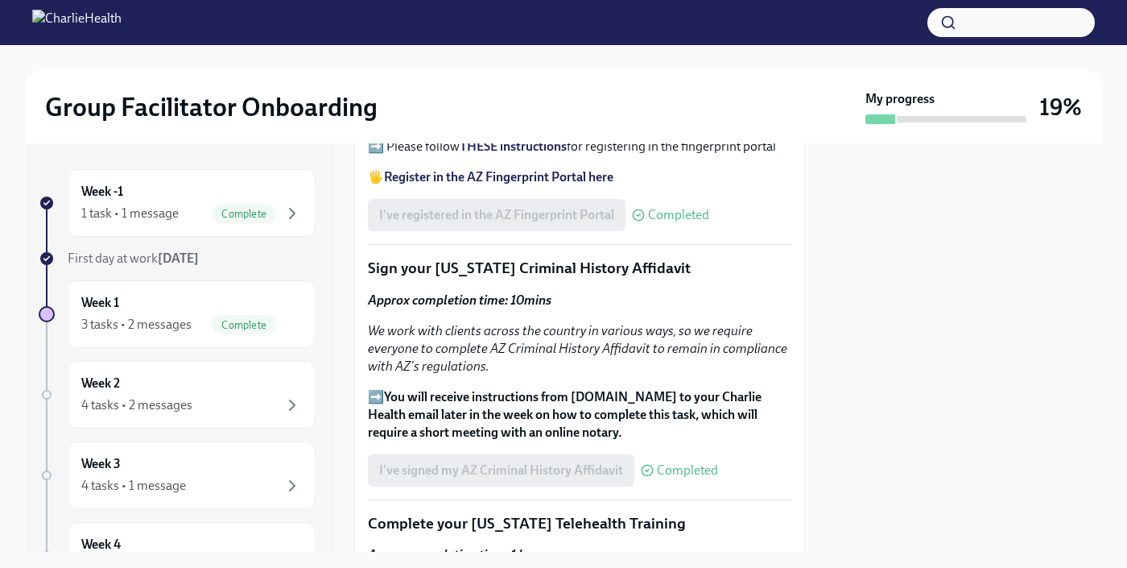
scroll to position [2084, 0]
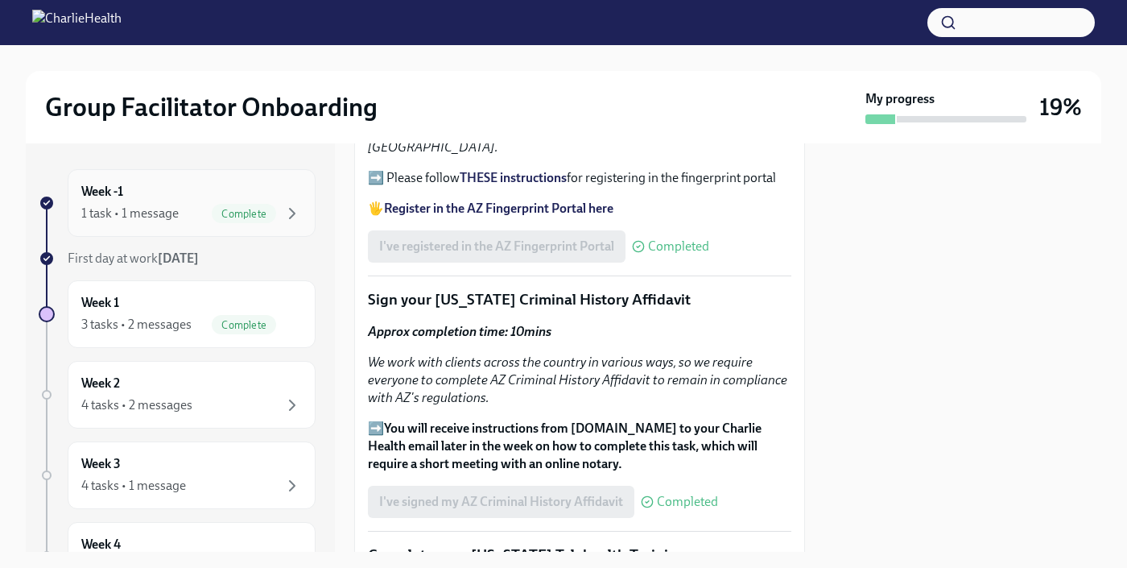
click at [250, 194] on div "Week -1 1 task • 1 message Complete" at bounding box center [191, 203] width 221 height 40
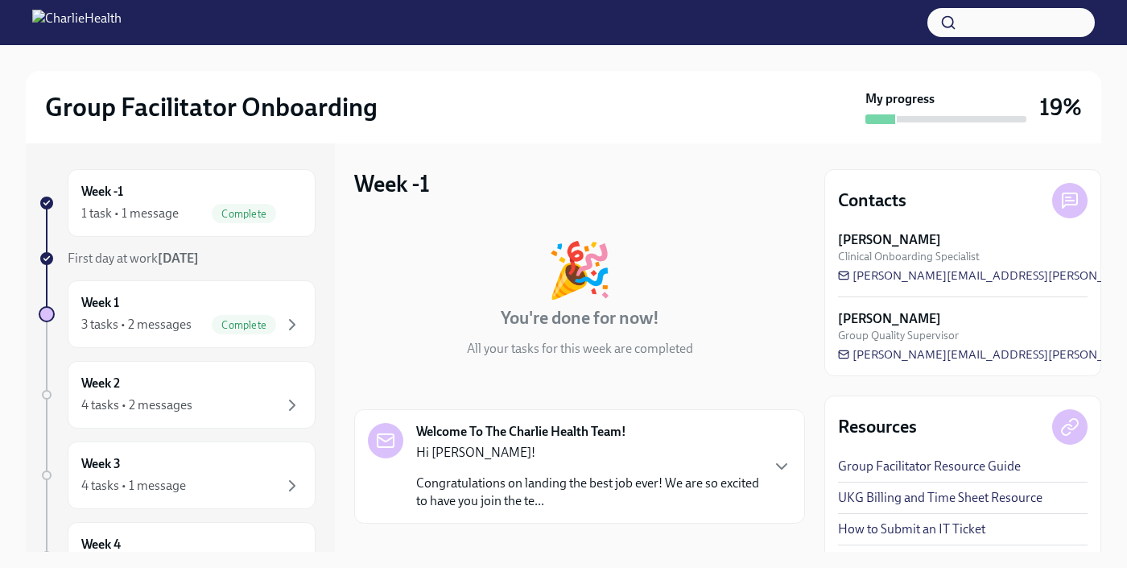
scroll to position [139, 0]
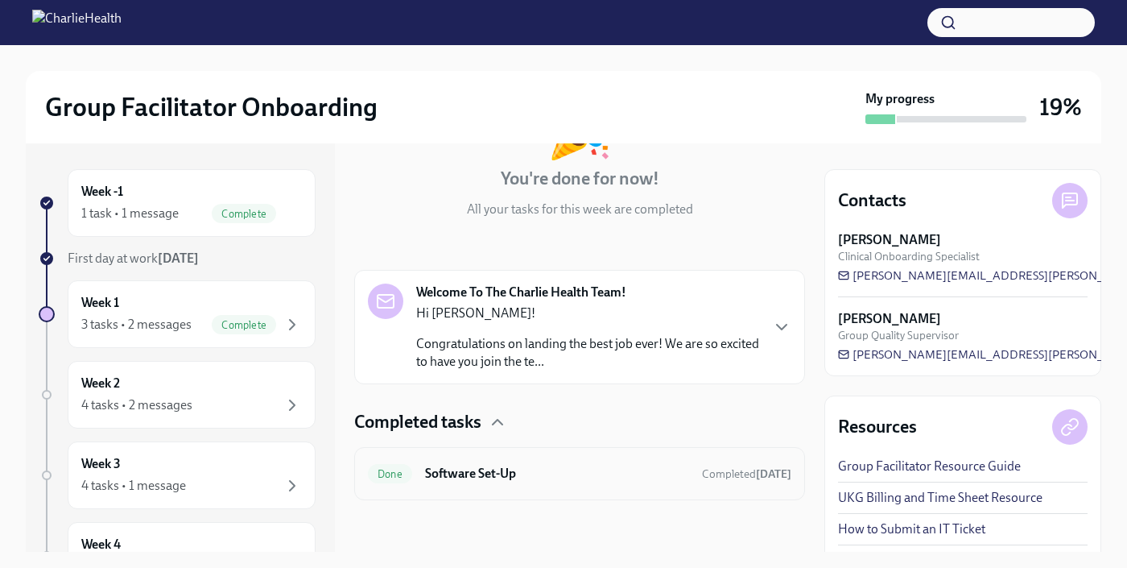
click at [651, 465] on h6 "Software Set-Up" at bounding box center [557, 473] width 264 height 18
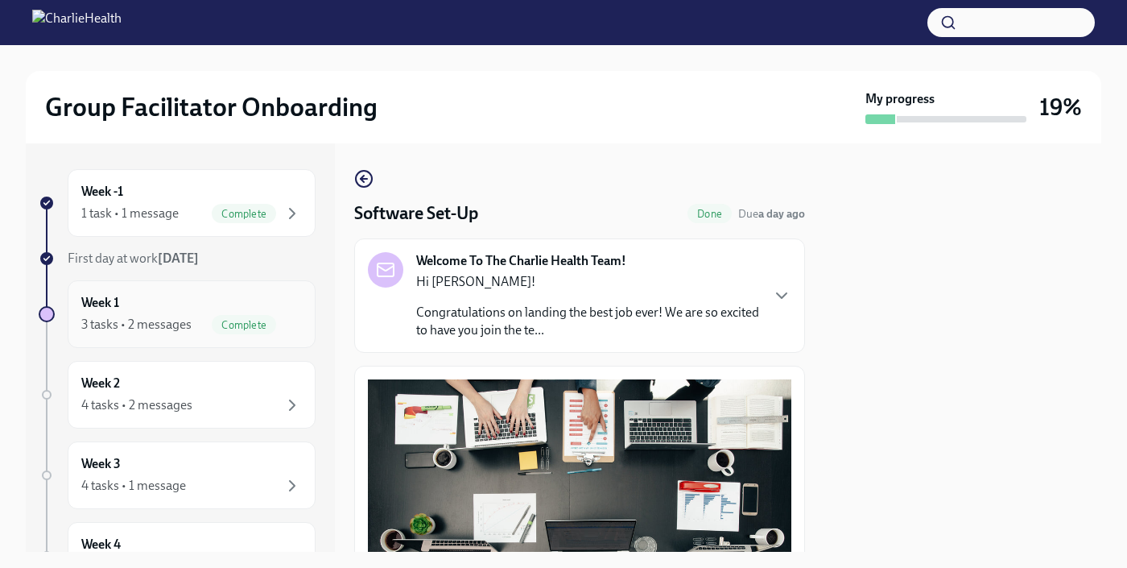
click at [195, 329] on div "3 tasks • 2 messages Complete" at bounding box center [191, 324] width 221 height 19
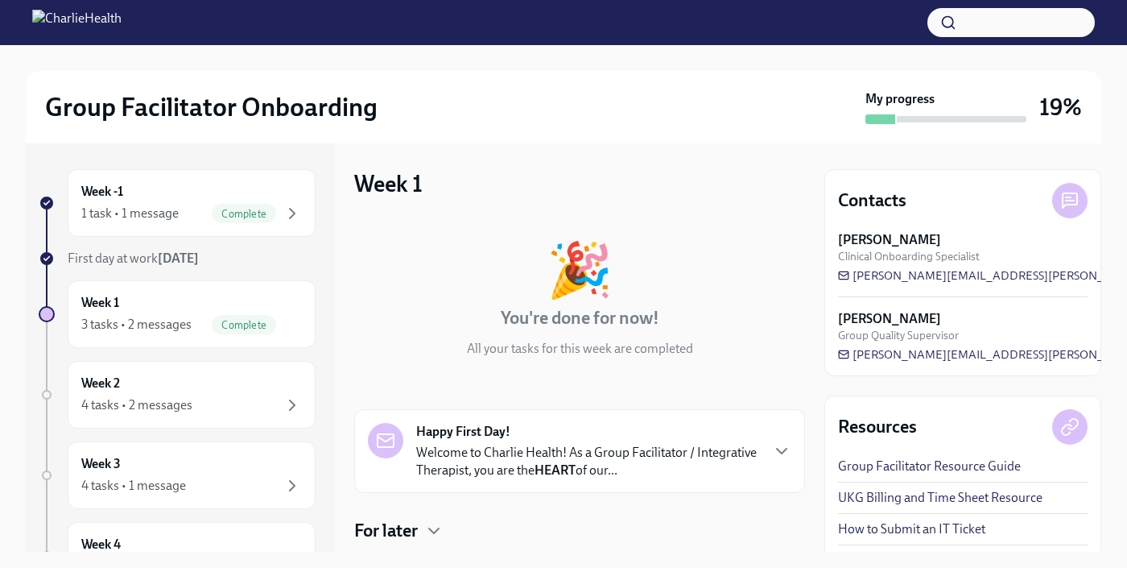
scroll to position [323, 0]
